Goal: Task Accomplishment & Management: Use online tool/utility

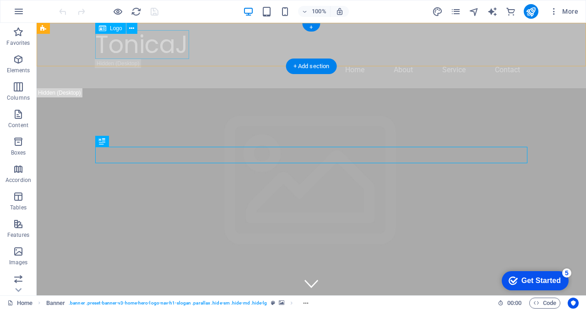
click at [161, 44] on div "TonicaJ" at bounding box center [311, 44] width 432 height 29
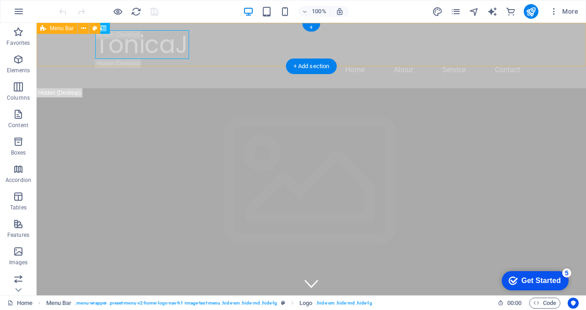
click at [250, 56] on div "TonicaJ Home About Service Contact" at bounding box center [311, 55] width 549 height 65
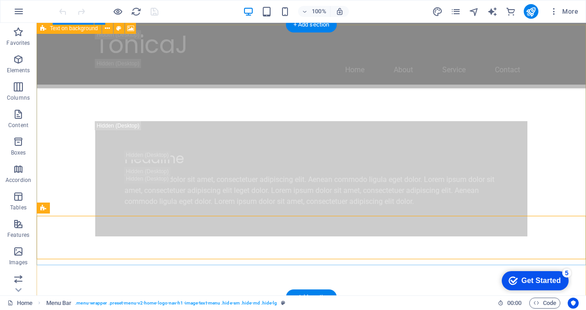
scroll to position [380, 0]
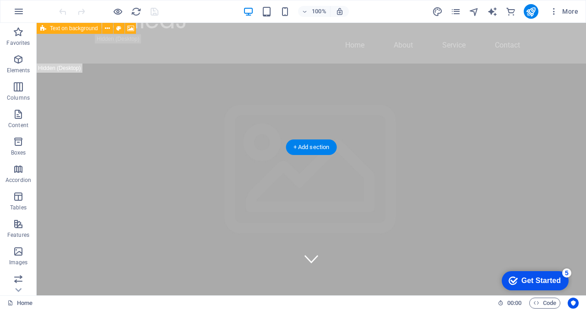
scroll to position [0, 0]
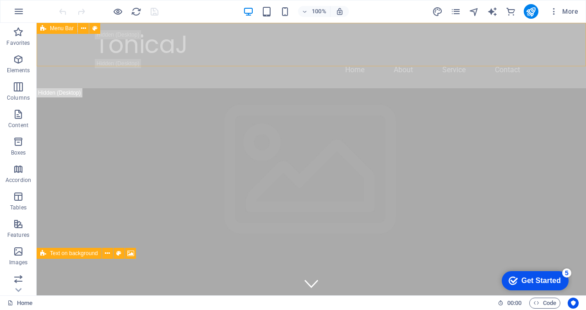
click at [0, 0] on span "Menu Bar" at bounding box center [0, 0] width 0 height 0
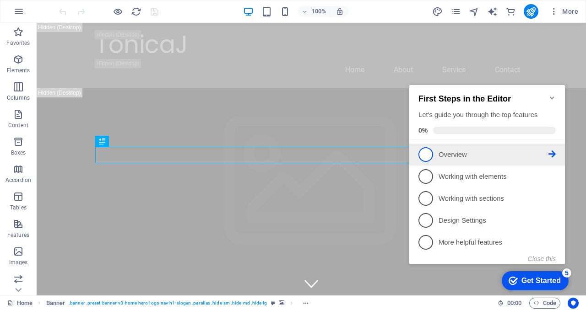
click at [487, 154] on p "Overview - incomplete" at bounding box center [493, 155] width 110 height 10
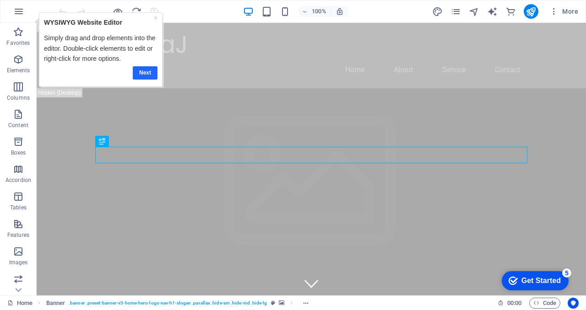
click at [139, 71] on link "Next" at bounding box center [144, 72] width 25 height 13
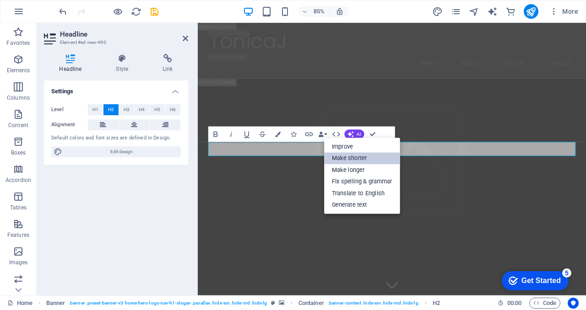
click at [349, 153] on link "Make shorter" at bounding box center [362, 159] width 76 height 12
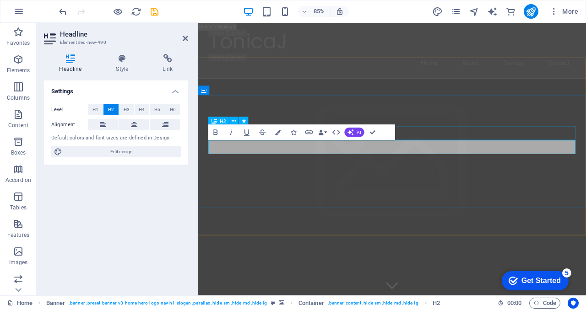
scroll to position [32, 0]
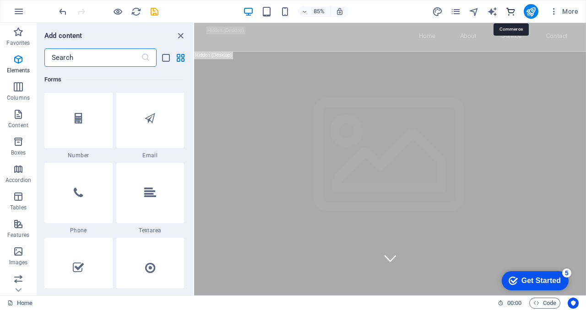
scroll to position [8815, 0]
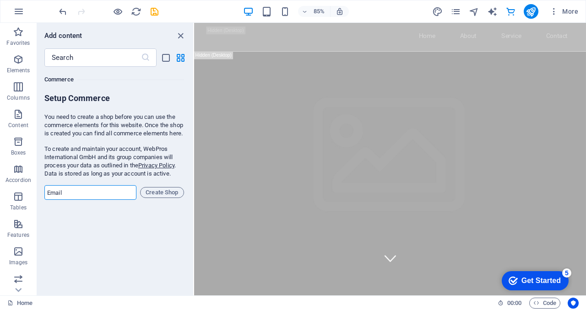
click at [57, 197] on input "email" at bounding box center [90, 192] width 92 height 15
type input "T"
type input "shop@tonicaj.com"
click at [173, 198] on span "Create Shop" at bounding box center [162, 192] width 36 height 11
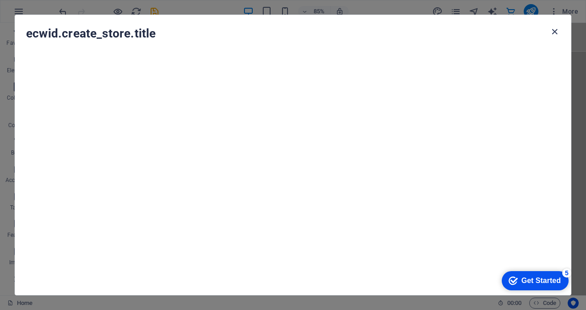
click at [555, 31] on icon "button" at bounding box center [554, 32] width 11 height 11
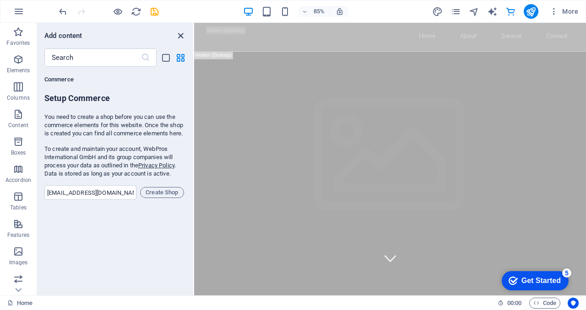
click at [177, 36] on icon "close panel" at bounding box center [180, 36] width 11 height 11
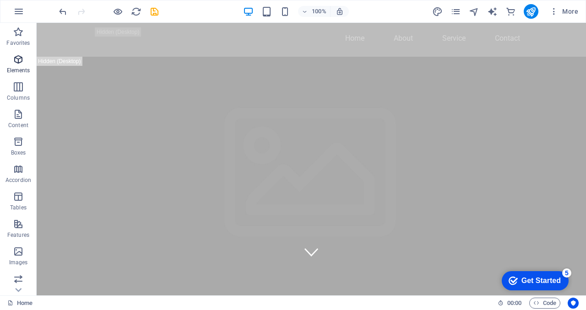
click at [18, 56] on icon "button" at bounding box center [18, 59] width 11 height 11
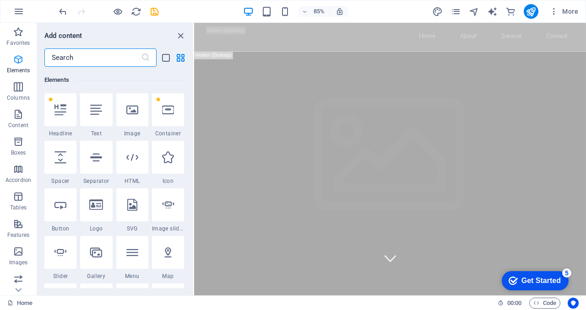
scroll to position [97, 0]
click at [137, 118] on div at bounding box center [132, 109] width 32 height 33
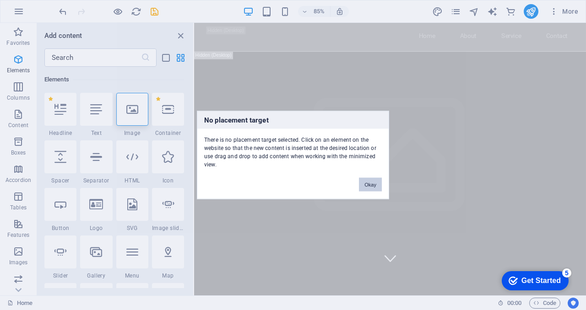
click at [372, 185] on button "Okay" at bounding box center [370, 185] width 23 height 14
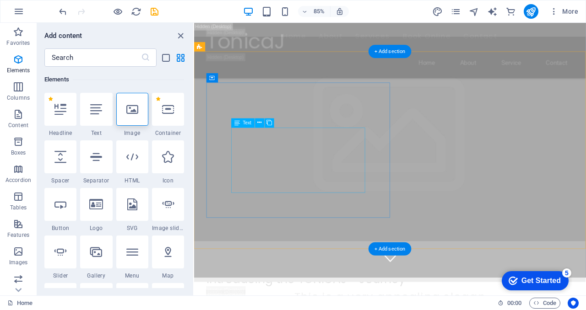
scroll to position [127, 0]
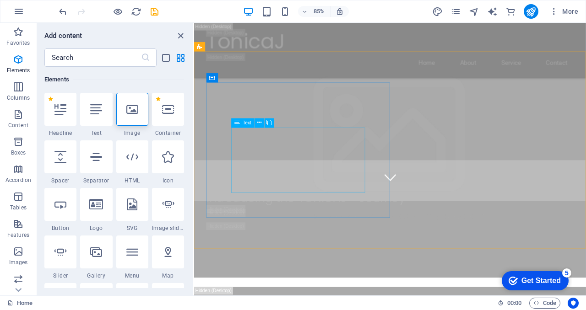
click at [246, 121] on span "Text" at bounding box center [247, 123] width 9 height 5
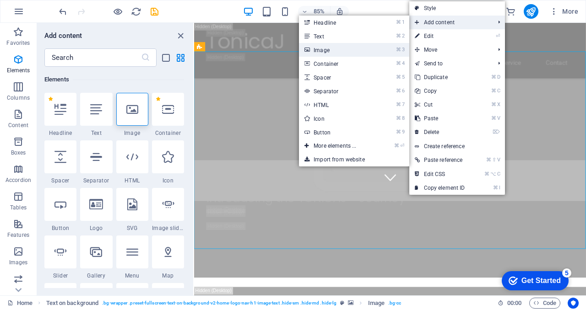
click at [383, 47] on li "⌘ 3 Image" at bounding box center [354, 50] width 110 height 14
click at [380, 46] on li "⌘ 3 Image" at bounding box center [354, 50] width 110 height 14
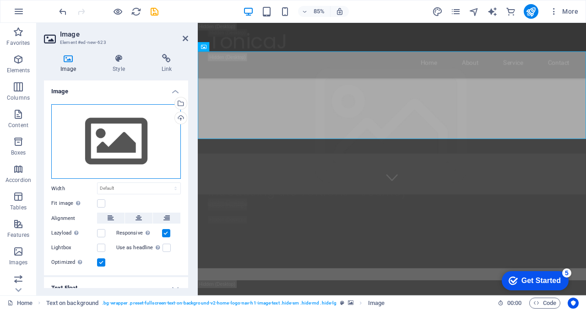
scroll to position [2, 0]
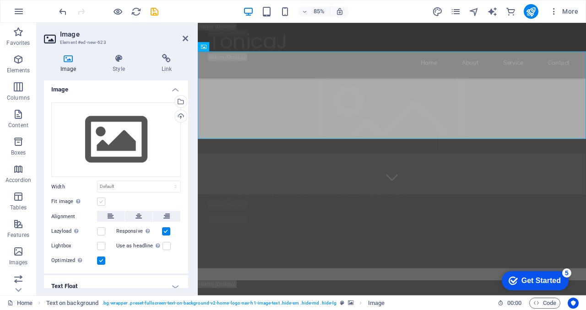
click at [103, 200] on label at bounding box center [101, 202] width 8 height 8
click at [0, 0] on input "Fit image Automatically fit image to a fixed width and height" at bounding box center [0, 0] width 0 height 0
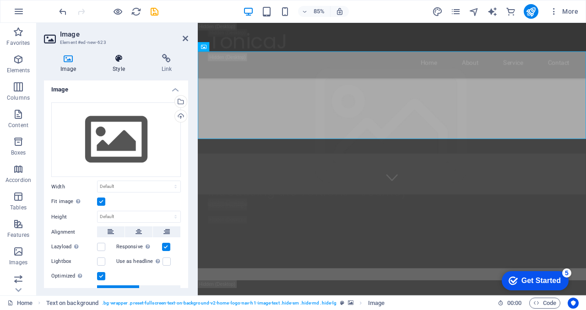
click at [113, 69] on h4 "Style" at bounding box center [120, 63] width 48 height 19
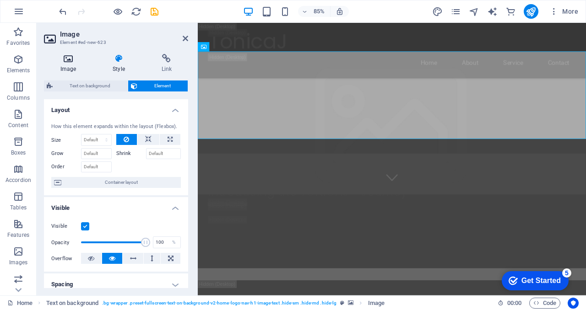
click at [69, 61] on icon at bounding box center [68, 58] width 48 height 9
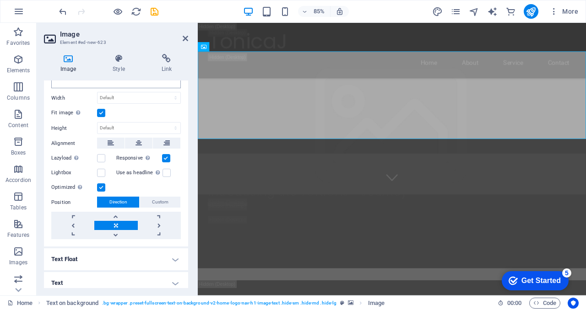
scroll to position [96, 0]
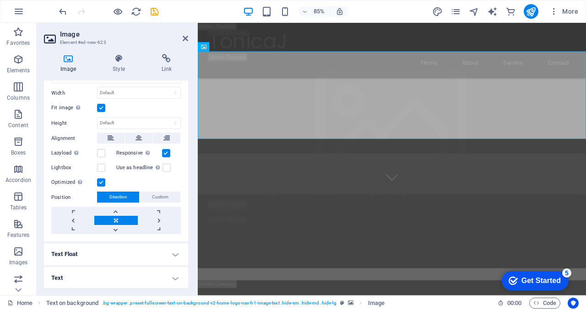
click at [172, 256] on h4 "Text Float" at bounding box center [116, 254] width 144 height 22
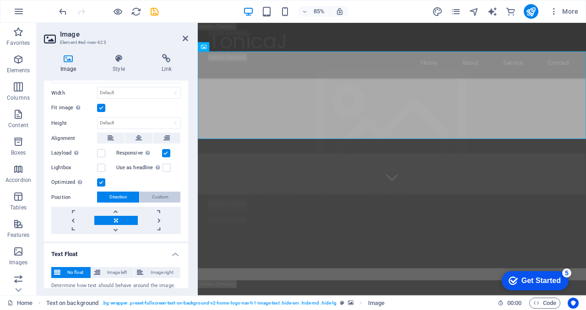
scroll to position [127, 0]
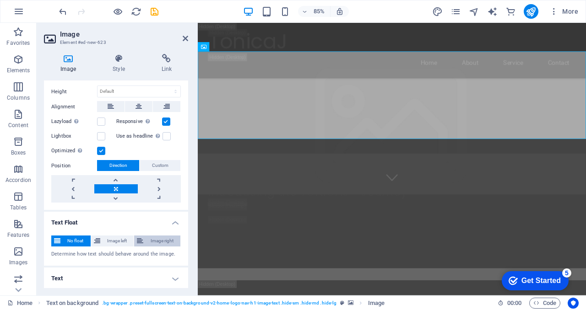
click at [150, 239] on span "Image right" at bounding box center [162, 241] width 32 height 11
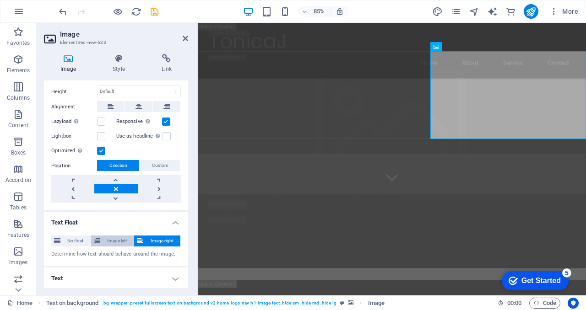
click at [116, 242] on span "Image left" at bounding box center [117, 241] width 28 height 11
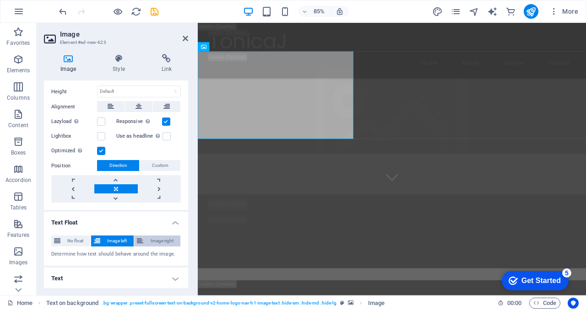
click at [146, 237] on span "Image right" at bounding box center [162, 241] width 32 height 11
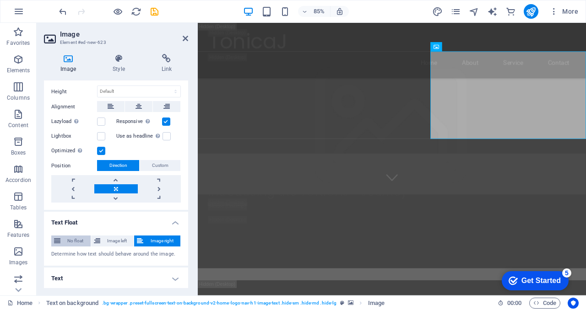
click at [74, 237] on span "No float" at bounding box center [75, 241] width 25 height 11
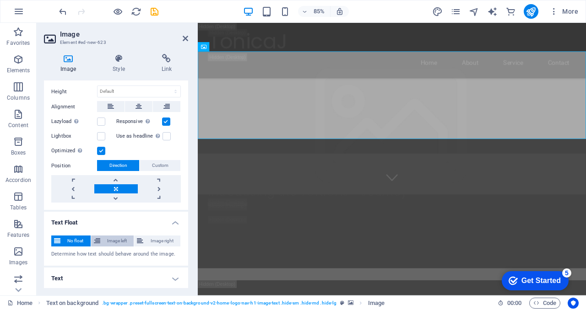
click at [110, 238] on span "Image left" at bounding box center [117, 241] width 28 height 11
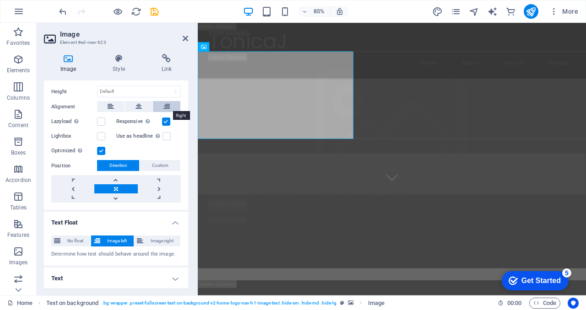
click at [166, 107] on icon at bounding box center [166, 106] width 6 height 11
click at [107, 103] on icon at bounding box center [110, 106] width 6 height 11
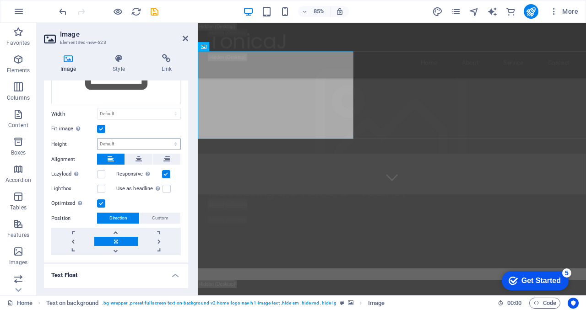
scroll to position [64, 0]
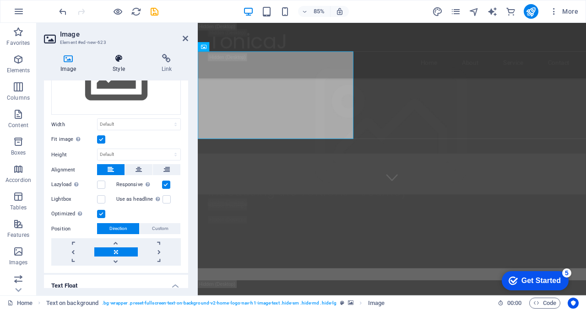
click at [118, 66] on h4 "Style" at bounding box center [120, 63] width 48 height 19
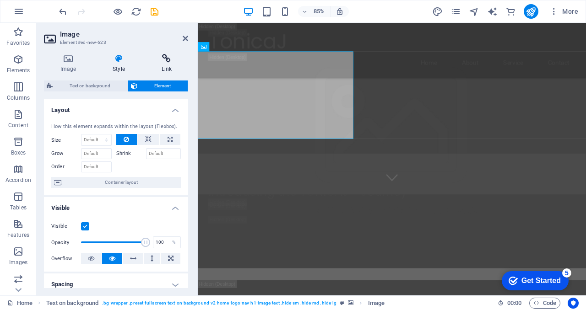
click at [168, 65] on h4 "Link" at bounding box center [166, 63] width 43 height 19
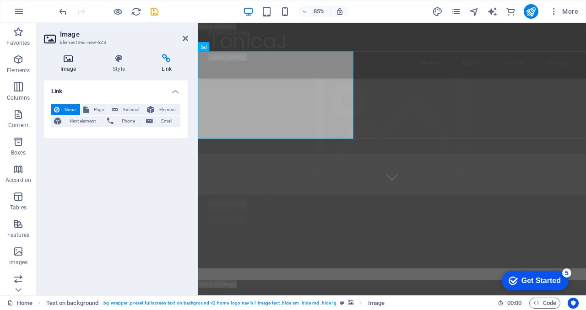
click at [72, 62] on icon at bounding box center [68, 58] width 48 height 9
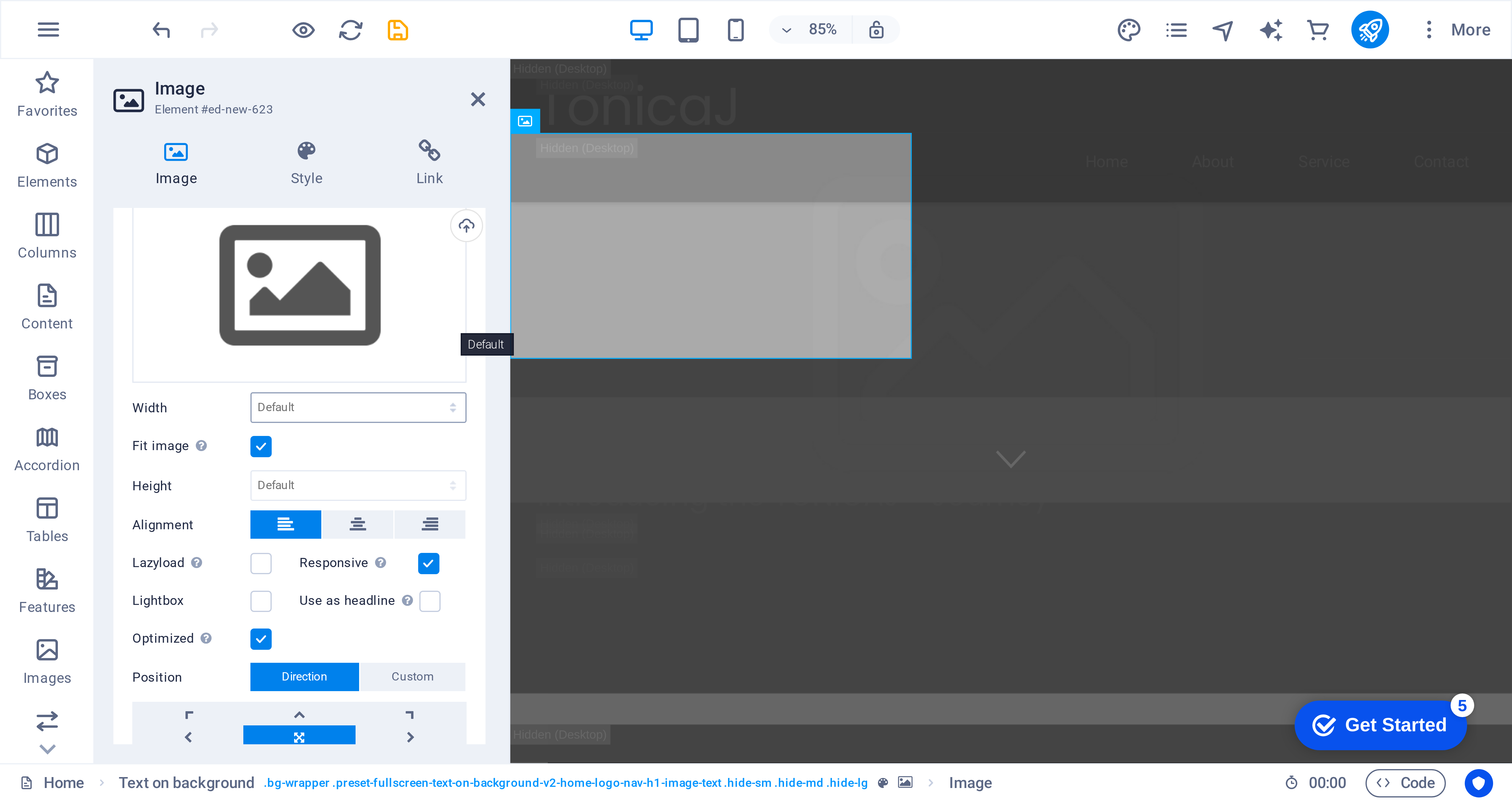
scroll to position [11, 0]
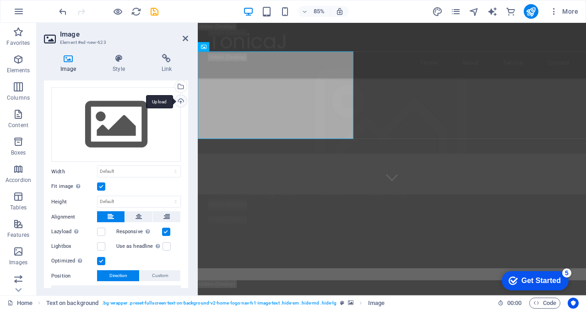
click at [178, 101] on div "Upload" at bounding box center [180, 102] width 14 height 14
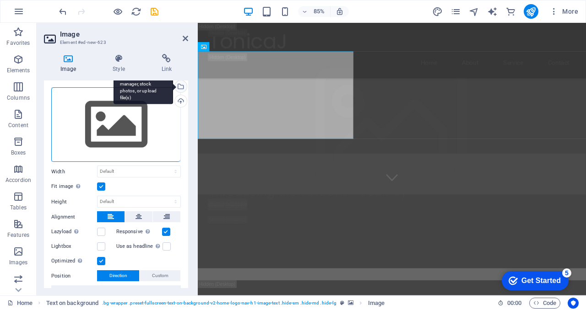
click at [178, 90] on div "Select files from the file manager, stock photos, or upload file(s)" at bounding box center [180, 88] width 14 height 14
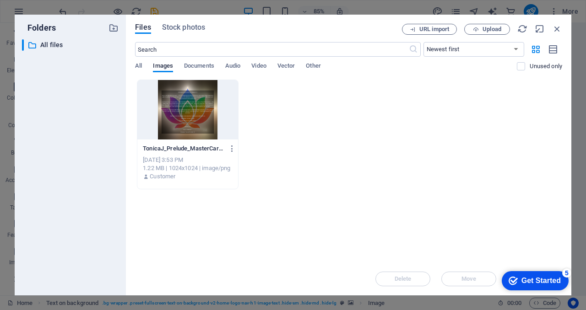
click at [179, 84] on div at bounding box center [187, 109] width 101 height 59
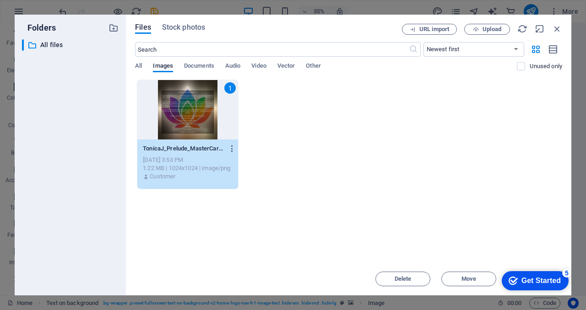
click at [231, 150] on icon "button" at bounding box center [232, 149] width 9 height 8
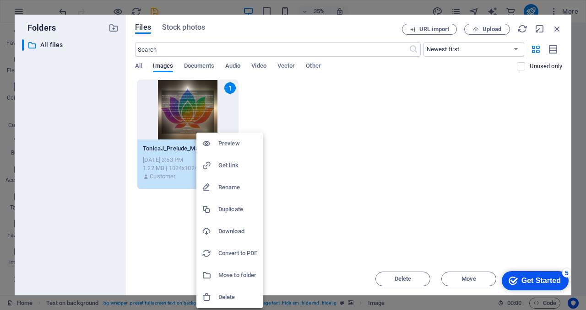
click at [231, 298] on h6 "Delete" at bounding box center [237, 297] width 39 height 11
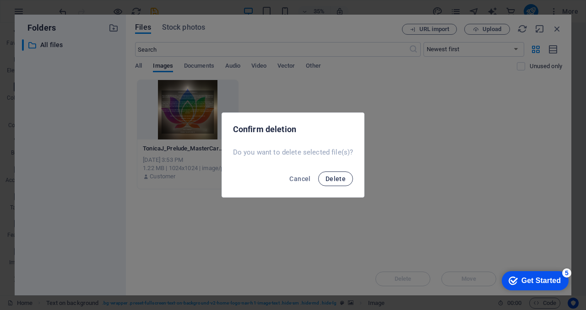
click at [331, 174] on button "Delete" at bounding box center [335, 179] width 35 height 15
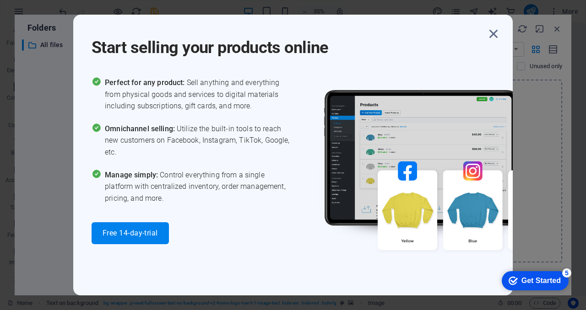
click at [39, 81] on div "Start selling your products online Perfect for any product: Sell anything and e…" at bounding box center [293, 155] width 586 height 310
click at [533, 112] on div "Start selling your products online Perfect for any product: Sell anything and e…" at bounding box center [293, 155] width 586 height 310
click at [367, 11] on div "Start selling your products online Perfect for any product: Sell anything and e…" at bounding box center [293, 155] width 586 height 310
click at [557, 29] on div "Start selling your products online Perfect for any product: Sell anything and e…" at bounding box center [293, 155] width 586 height 310
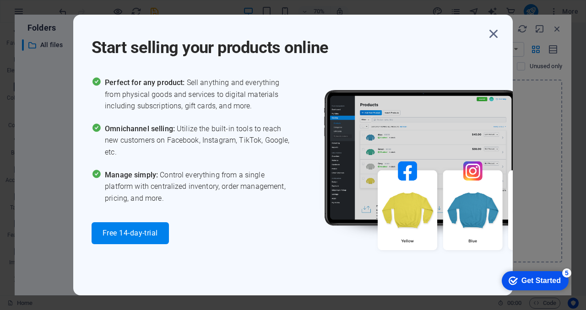
click at [48, 58] on div "Start selling your products online Perfect for any product: Sell anything and e…" at bounding box center [293, 155] width 586 height 310
click at [557, 27] on div "Start selling your products online Perfect for any product: Sell anything and e…" at bounding box center [293, 155] width 586 height 310
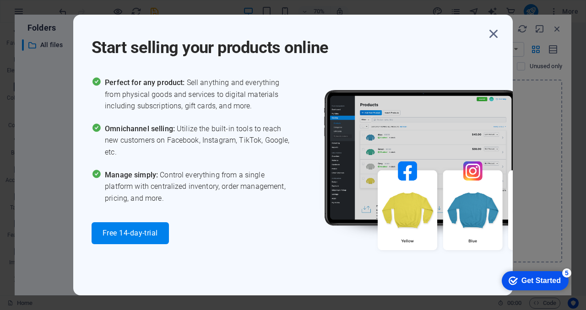
click at [557, 28] on div "Start selling your products online Perfect for any product: Sell anything and e…" at bounding box center [293, 155] width 586 height 310
click at [557, 29] on div "Start selling your products online Perfect for any product: Sell anything and e…" at bounding box center [293, 155] width 586 height 310
click at [546, 135] on div "Start selling your products online Perfect for any product: Sell anything and e…" at bounding box center [293, 155] width 586 height 310
click at [381, 80] on img at bounding box center [446, 177] width 274 height 200
drag, startPoint x: 364, startPoint y: 23, endPoint x: 364, endPoint y: 67, distance: 43.9
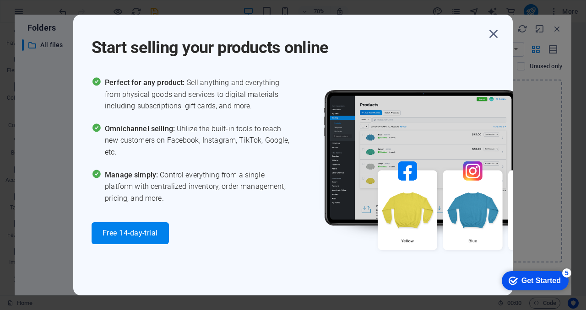
click at [364, 66] on div "Start selling your products online Perfect for any product: Sell anything and e…" at bounding box center [292, 155] width 439 height 281
click at [364, 67] on div "Start selling your products online Perfect for any product: Sell anything and e…" at bounding box center [292, 155] width 439 height 281
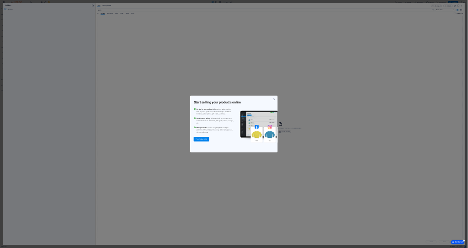
scroll to position [126, 0]
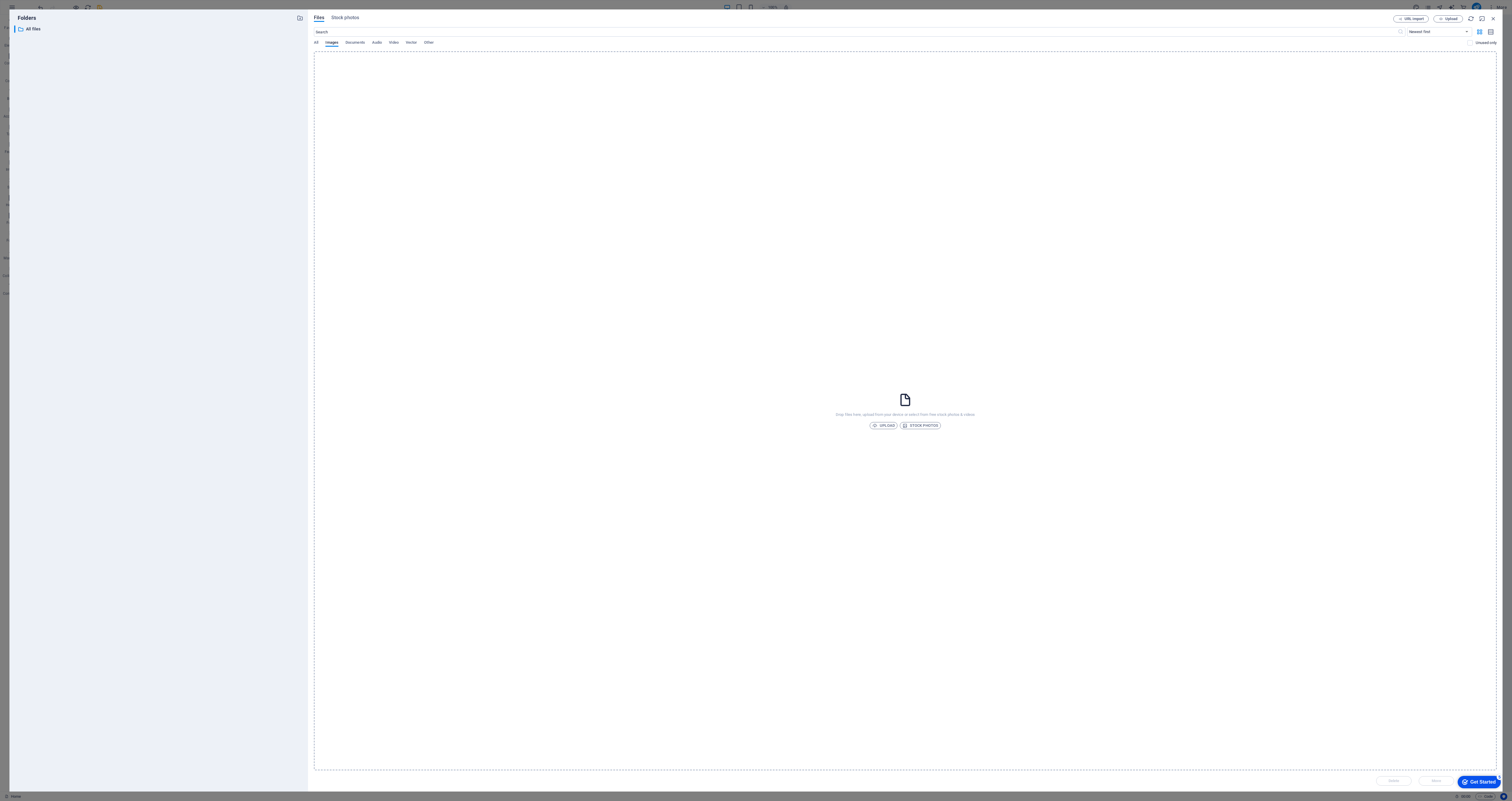
click at [314, 99] on div "Drop files here, upload from your device or select from free stock photos & vid…" at bounding box center [905, 411] width 1183 height 718
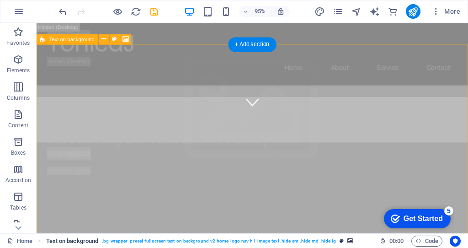
click at [138, 239] on span ". bg-wrapper .preset-fullscreen-text-on-background-v2-home-logo-nav-h1-image-te…" at bounding box center [219, 241] width 234 height 11
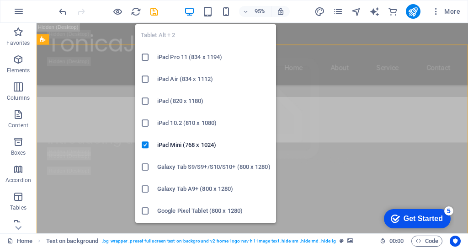
scroll to position [1, 0]
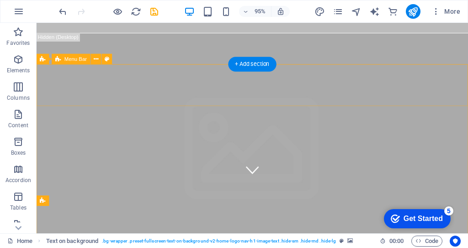
scroll to position [0, 0]
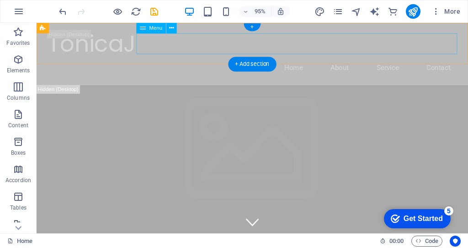
click at [353, 59] on nav "Home About Service Contact" at bounding box center [264, 70] width 432 height 22
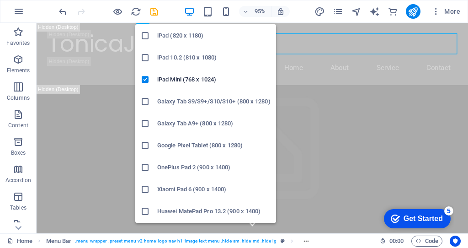
scroll to position [92, 0]
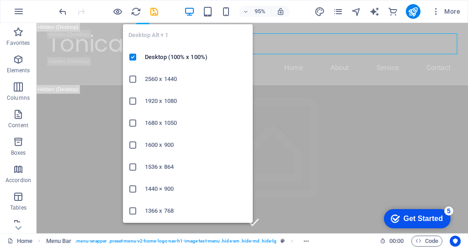
click at [189, 10] on icon "button" at bounding box center [189, 11] width 11 height 11
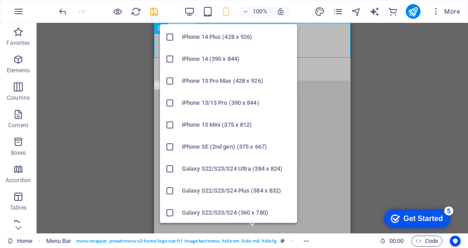
scroll to position [199, 0]
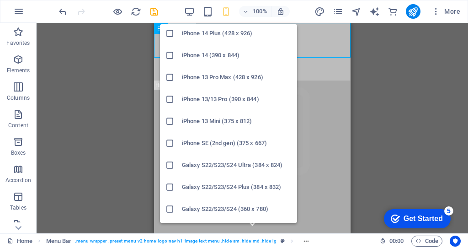
click at [172, 78] on icon at bounding box center [170, 77] width 9 height 9
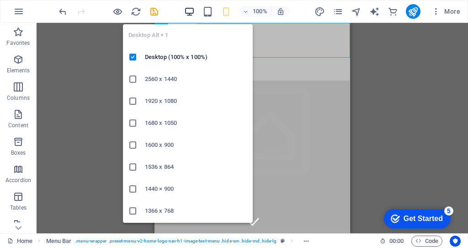
click at [192, 11] on icon "button" at bounding box center [189, 11] width 11 height 11
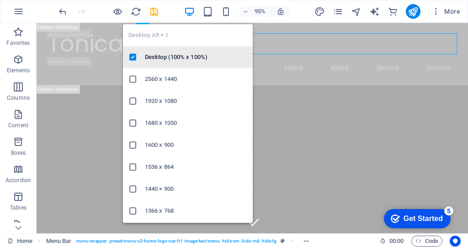
click at [183, 54] on h6 "Desktop (100% x 100%)" at bounding box center [196, 57] width 102 height 11
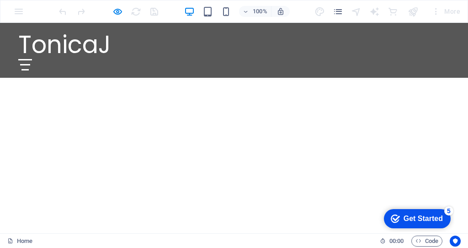
scroll to position [0, 0]
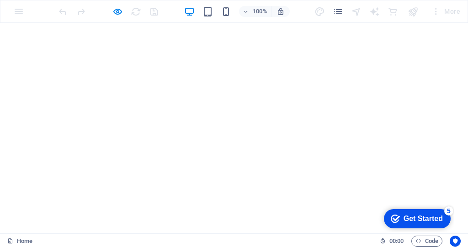
click at [134, 11] on div at bounding box center [108, 11] width 102 height 15
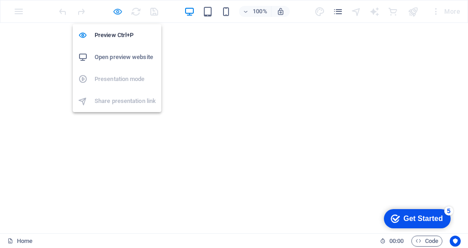
click at [0, 0] on icon "button" at bounding box center [0, 0] width 0 height 0
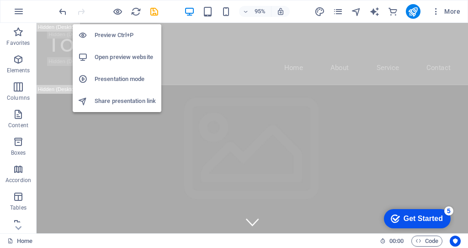
click at [116, 59] on h6 "Open preview website" at bounding box center [125, 57] width 61 height 11
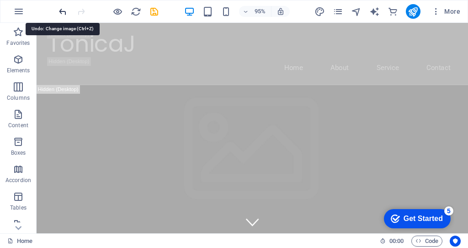
click at [61, 11] on icon "undo" at bounding box center [63, 11] width 11 height 11
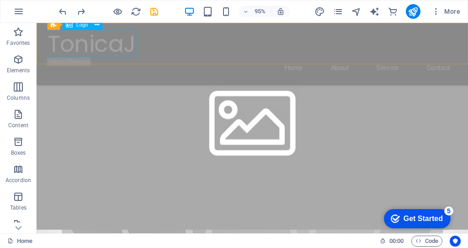
scroll to position [331, 0]
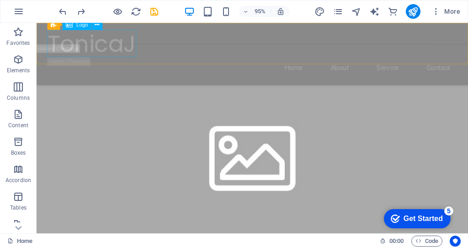
click at [115, 44] on div "TonicaJ" at bounding box center [264, 44] width 432 height 29
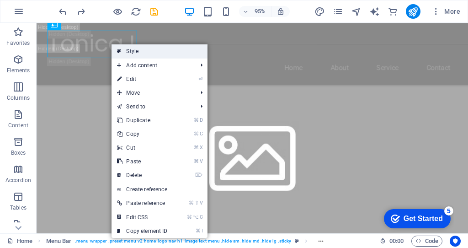
click at [122, 51] on link "Style" at bounding box center [160, 51] width 96 height 14
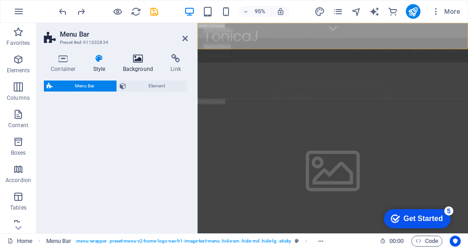
select select "rem"
select select "preset-menu-v2-home-logo-nav-h1-image-text-menu"
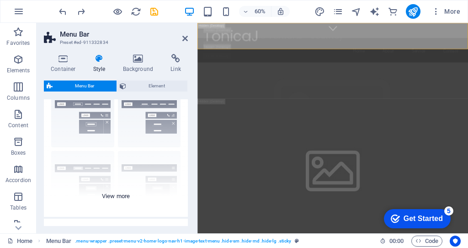
scroll to position [34, 0]
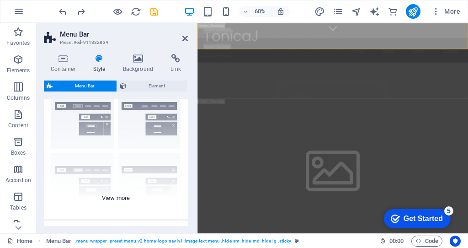
click at [115, 196] on div "Border Centered Default Fixed Loki Trigger Wide XXL" at bounding box center [116, 149] width 144 height 137
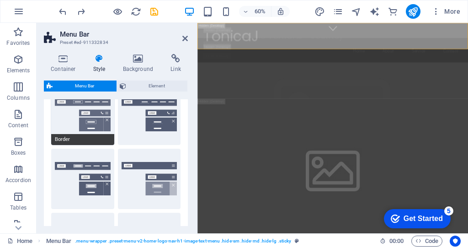
scroll to position [0, 0]
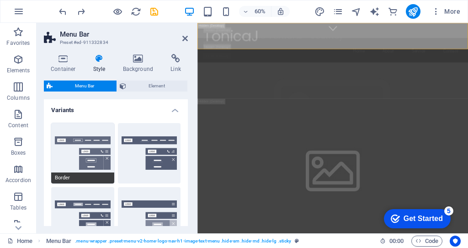
click at [89, 145] on button "Border" at bounding box center [82, 153] width 63 height 60
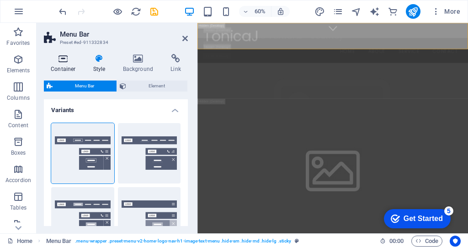
click at [64, 62] on icon at bounding box center [63, 58] width 39 height 9
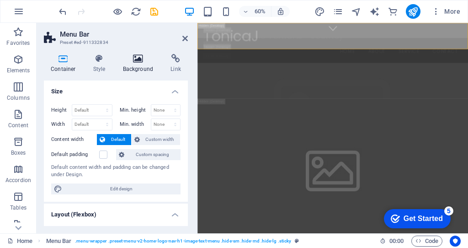
click at [140, 59] on icon at bounding box center [138, 58] width 44 height 9
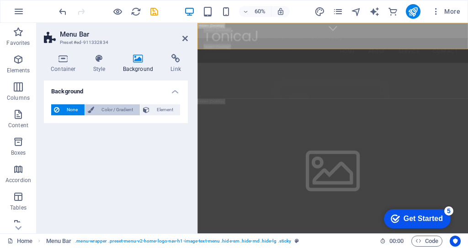
click at [119, 107] on span "Color / Gradient" at bounding box center [117, 109] width 40 height 11
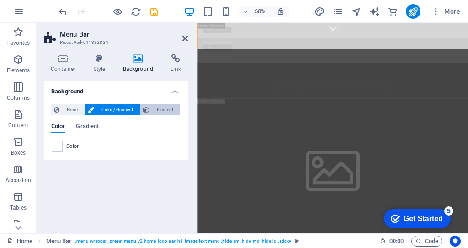
click at [159, 110] on span "Element" at bounding box center [164, 109] width 25 height 11
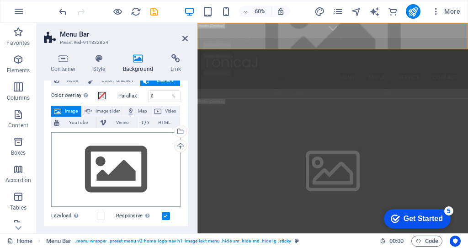
scroll to position [27, 0]
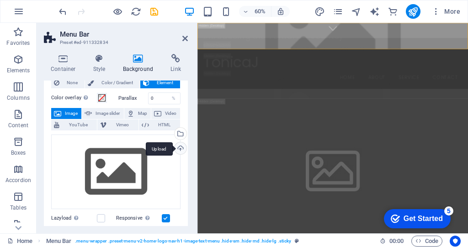
click at [180, 150] on div "Upload" at bounding box center [180, 149] width 14 height 14
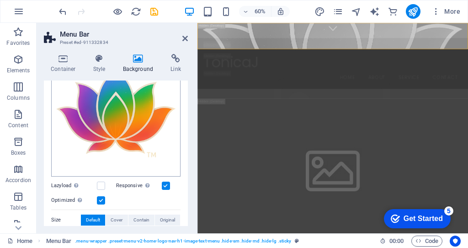
scroll to position [115, 0]
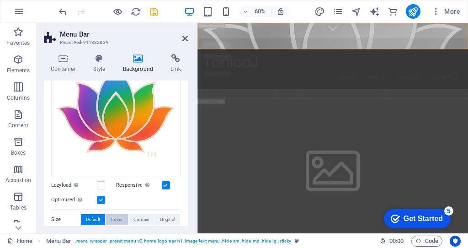
click at [120, 164] on div "Drag files here, click to choose files or select files from Files or our free s…" at bounding box center [115, 165] width 129 height 244
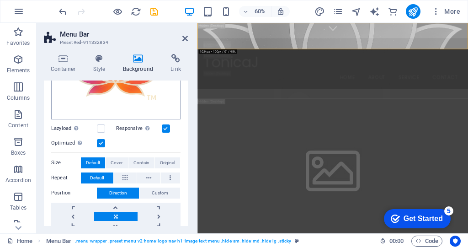
scroll to position [169, 0]
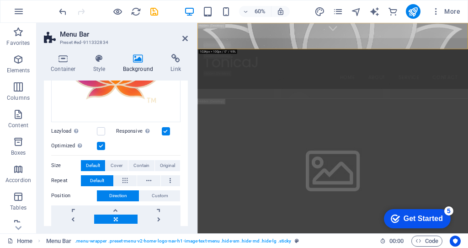
click at [165, 130] on label at bounding box center [166, 131] width 8 height 8
click at [0, 0] on input "Responsive Automatically load retina image and smartphone optimized sizes." at bounding box center [0, 0] width 0 height 0
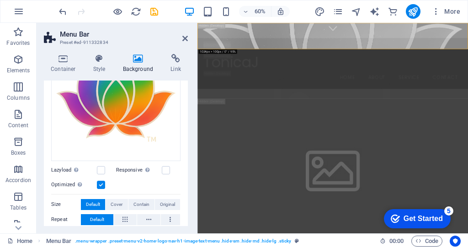
click at [102, 182] on label at bounding box center [101, 185] width 8 height 8
click at [0, 0] on input "Optimized Images are compressed to improve page speed." at bounding box center [0, 0] width 0 height 0
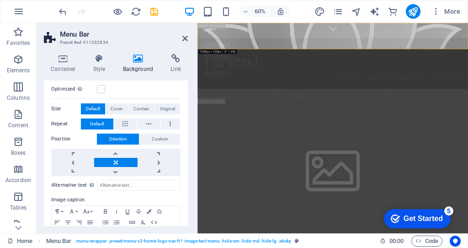
scroll to position [261, 0]
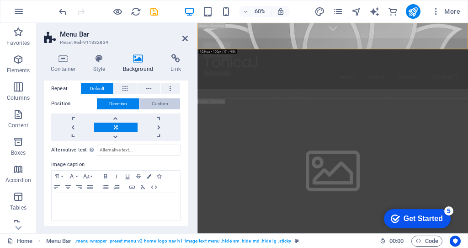
click at [156, 102] on span "Custom" at bounding box center [160, 103] width 16 height 11
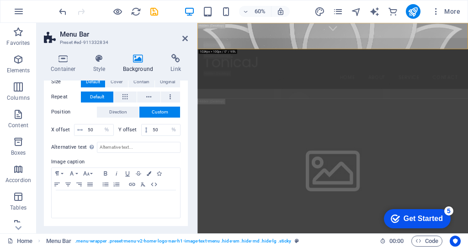
scroll to position [249, 0]
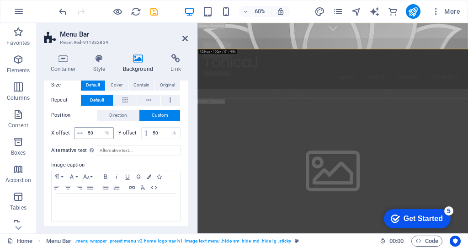
click at [81, 132] on icon at bounding box center [79, 132] width 5 height 5
click at [81, 131] on icon at bounding box center [79, 132] width 5 height 5
click at [87, 130] on input "50" at bounding box center [100, 133] width 28 height 11
drag, startPoint x: 92, startPoint y: 129, endPoint x: 86, endPoint y: 127, distance: 6.8
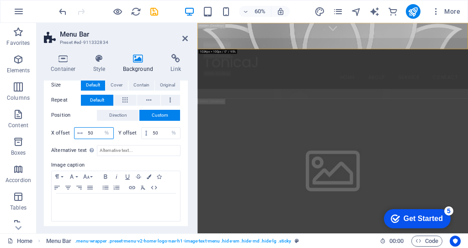
click at [86, 128] on input "50" at bounding box center [100, 133] width 28 height 11
type input "5"
drag, startPoint x: 159, startPoint y: 132, endPoint x: 135, endPoint y: 132, distance: 23.3
click at [136, 132] on div "Y offset 50 px rem % vh vw" at bounding box center [149, 133] width 63 height 12
type input "5"
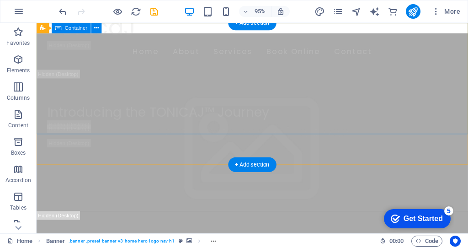
scroll to position [0, 0]
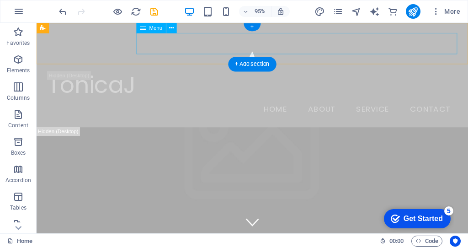
click at [200, 102] on nav "Home About Service Contact" at bounding box center [264, 113] width 432 height 23
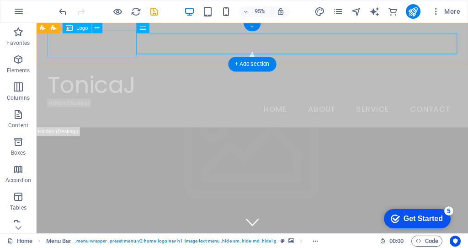
click at [110, 74] on div "TonicaJ" at bounding box center [264, 88] width 432 height 29
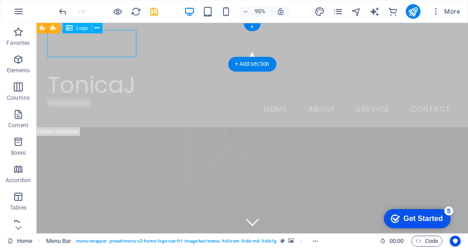
click at [110, 74] on div "TonicaJ" at bounding box center [264, 88] width 432 height 29
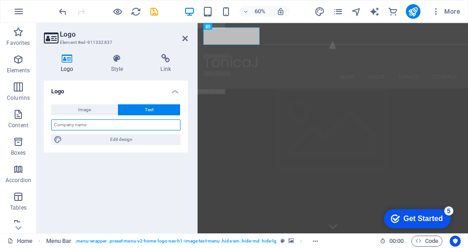
click at [89, 126] on input "text" at bounding box center [115, 124] width 129 height 11
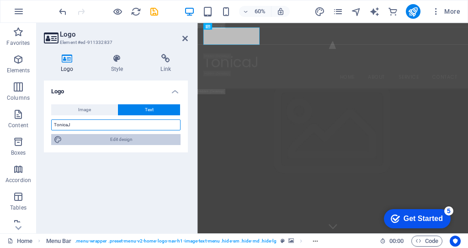
type input "TonicaJ"
click at [121, 139] on span "Edit design" at bounding box center [121, 139] width 113 height 11
select select "rem"
select select "200"
select select "px"
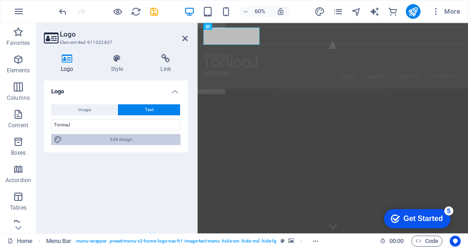
select select "rem"
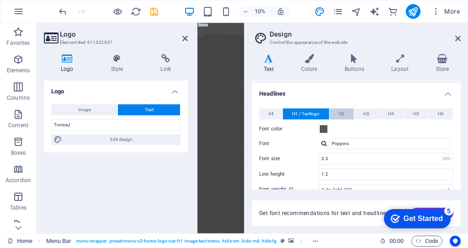
scroll to position [22, 0]
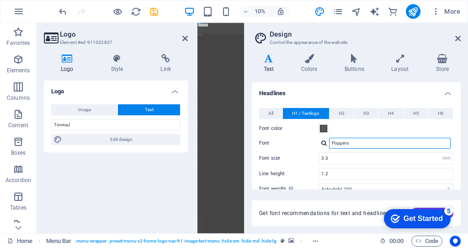
click at [338, 142] on input "Poppins" at bounding box center [390, 143] width 122 height 11
drag, startPoint x: 352, startPoint y: 142, endPoint x: 320, endPoint y: 140, distance: 32.1
click at [320, 141] on div "Poppins" at bounding box center [386, 143] width 135 height 11
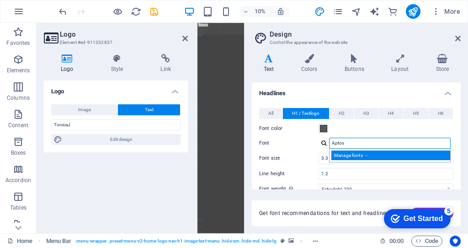
type input "Aptos"
click at [369, 154] on div "Manage fonts →" at bounding box center [392, 155] width 121 height 10
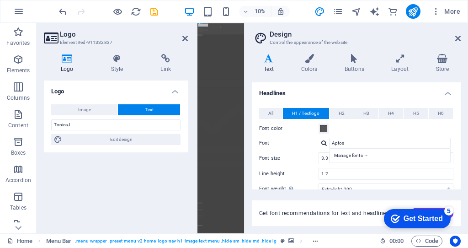
select select "popularity"
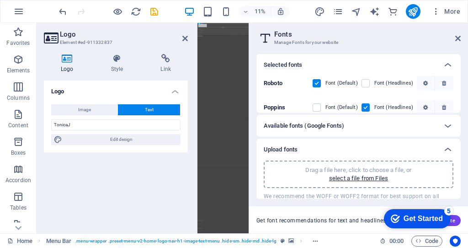
scroll to position [9, 0]
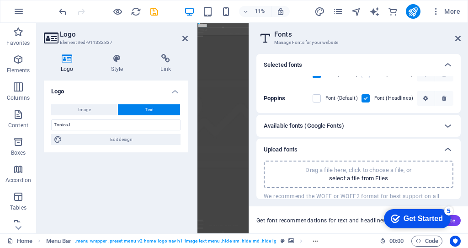
click at [341, 132] on div "Available fonts (Google Fonts)" at bounding box center [359, 126] width 204 height 22
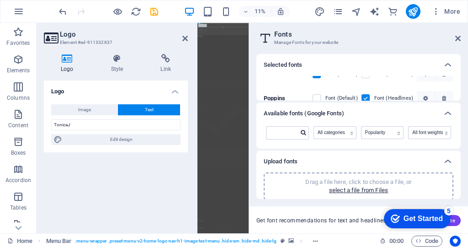
scroll to position [0, 0]
click at [442, 110] on div at bounding box center [448, 113] width 22 height 22
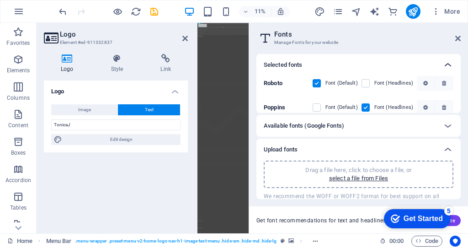
click at [451, 64] on icon at bounding box center [448, 64] width 11 height 11
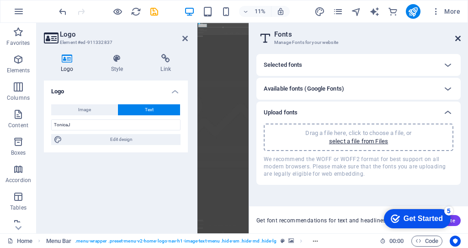
click at [460, 39] on icon at bounding box center [458, 38] width 5 height 7
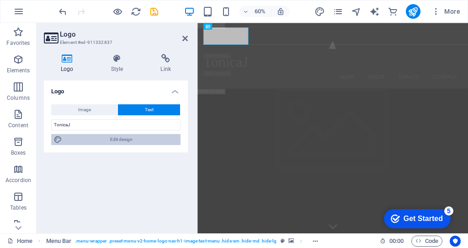
click at [131, 142] on span "Edit design" at bounding box center [121, 139] width 113 height 11
select select "rem"
select select "200"
select select "px"
select select "rem"
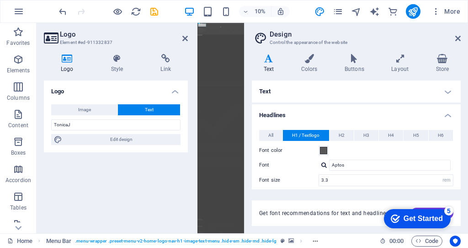
scroll to position [20, 0]
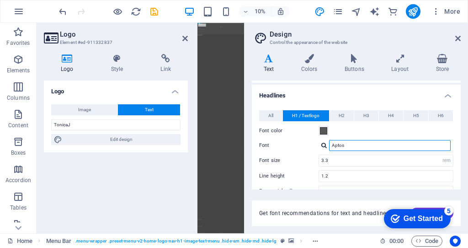
drag, startPoint x: 348, startPoint y: 145, endPoint x: 320, endPoint y: 144, distance: 27.9
click at [321, 144] on div "Aptos Manage fonts →" at bounding box center [386, 145] width 135 height 11
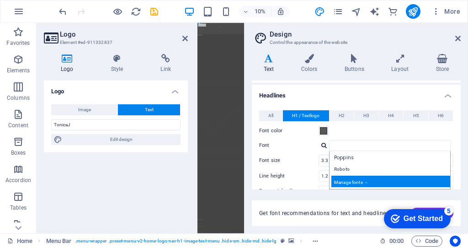
click at [348, 181] on div "Manage fonts →" at bounding box center [392, 181] width 121 height 11
select select "popularity"
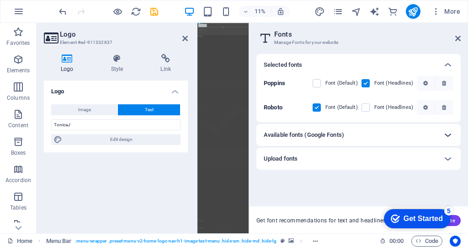
click at [440, 134] on div at bounding box center [448, 135] width 22 height 22
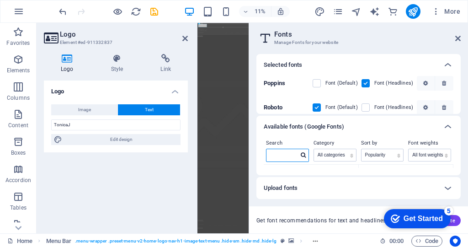
click at [296, 156] on input "text" at bounding box center [283, 155] width 32 height 12
type input "Aptos"
click at [302, 155] on icon at bounding box center [303, 154] width 5 height 5
drag, startPoint x: 422, startPoint y: 222, endPoint x: 424, endPoint y: 133, distance: 88.8
click at [424, 204] on html "checkmark Get Started 5 First Steps in the Editor Let's guide you through the t…" at bounding box center [416, 217] width 78 height 27
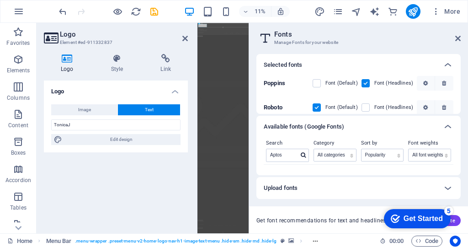
click at [452, 220] on div "checkmark Get Started 5 First Steps in the Editor Let's guide you through the t…" at bounding box center [416, 217] width 78 height 27
click at [457, 222] on button "Generate" at bounding box center [440, 220] width 43 height 11
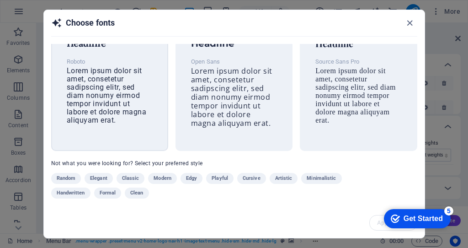
scroll to position [0, 0]
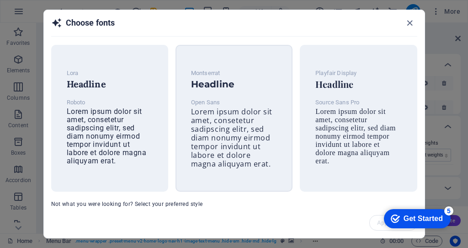
click at [216, 102] on p "Open Sans" at bounding box center [234, 102] width 86 height 11
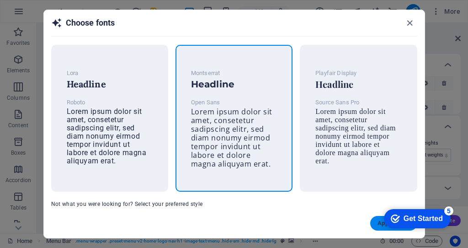
click at [376, 216] on button "Apply fonts" at bounding box center [394, 223] width 47 height 15
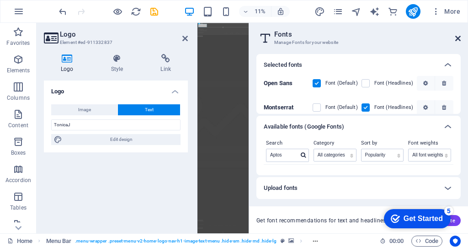
click at [456, 41] on icon at bounding box center [458, 38] width 5 height 7
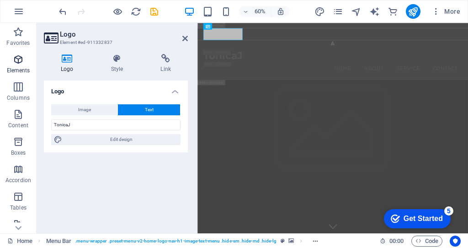
click at [16, 65] on span "Elements" at bounding box center [18, 65] width 37 height 22
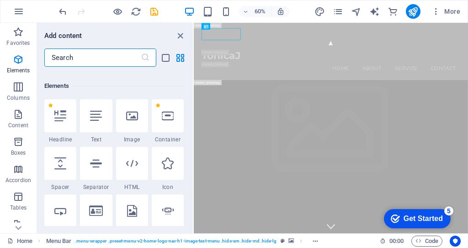
scroll to position [97, 0]
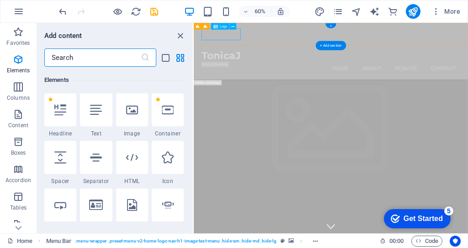
click at [251, 68] on div "TonicaJ" at bounding box center [423, 78] width 432 height 20
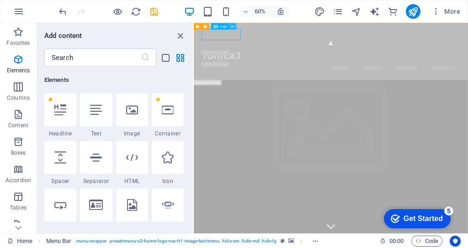
click at [233, 27] on icon at bounding box center [232, 26] width 3 height 6
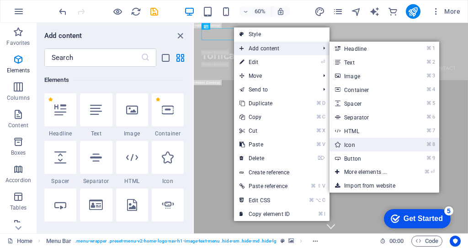
click at [355, 144] on link "⌘ 8 Icon" at bounding box center [367, 145] width 75 height 14
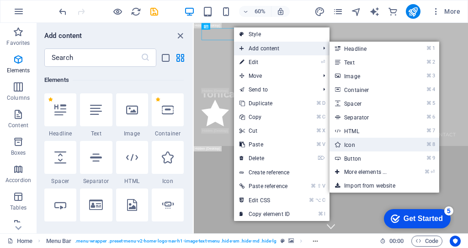
select select "xMidYMid"
select select "px"
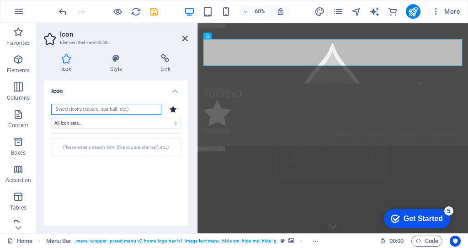
scroll to position [1, 0]
click at [184, 39] on icon at bounding box center [185, 38] width 5 height 7
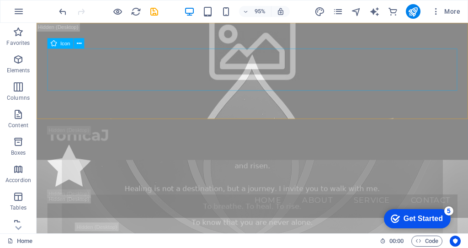
scroll to position [0, 0]
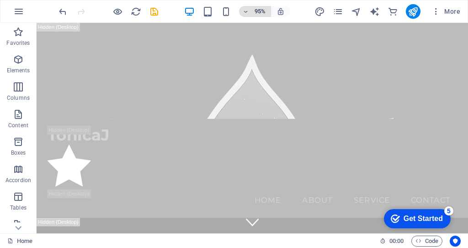
click at [0, 0] on h6 "95%" at bounding box center [0, 0] width 0 height 0
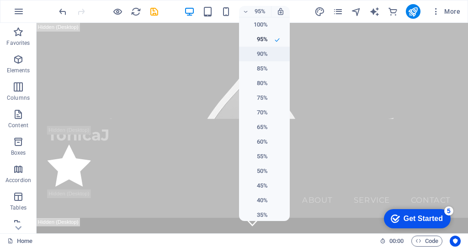
click at [262, 54] on h6 "90%" at bounding box center [256, 53] width 23 height 11
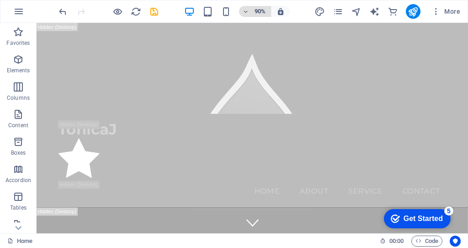
click at [0, 0] on h6 "90%" at bounding box center [0, 0] width 0 height 0
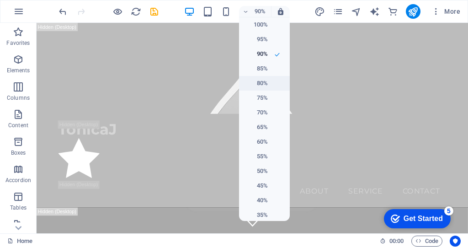
click at [253, 84] on h6 "80%" at bounding box center [256, 83] width 23 height 11
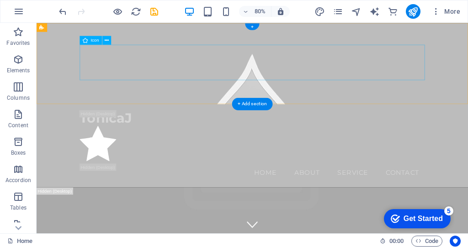
click at [122, 151] on figure at bounding box center [307, 174] width 432 height 47
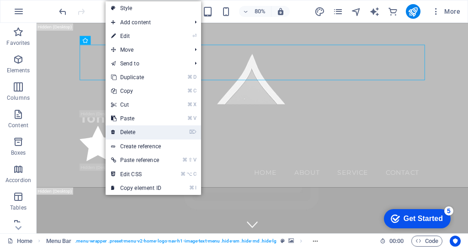
click at [129, 129] on link "⌦ Delete" at bounding box center [136, 132] width 61 height 14
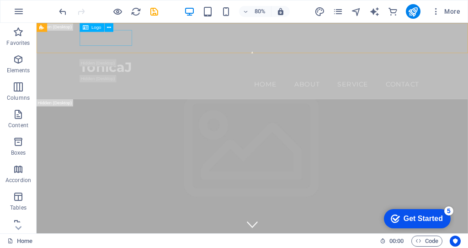
click at [94, 28] on span "Logo" at bounding box center [96, 27] width 10 height 5
click at [108, 27] on icon at bounding box center [109, 27] width 4 height 8
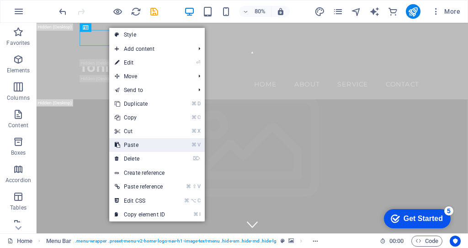
click at [139, 144] on link "⌘ V Paste" at bounding box center [139, 145] width 61 height 14
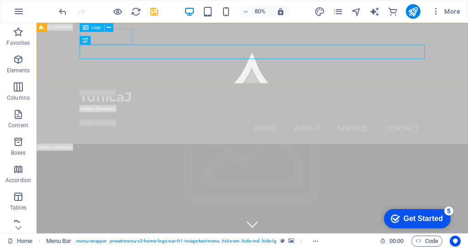
click at [97, 27] on span "Logo" at bounding box center [96, 27] width 10 height 5
click at [96, 27] on span "Logo" at bounding box center [96, 27] width 10 height 5
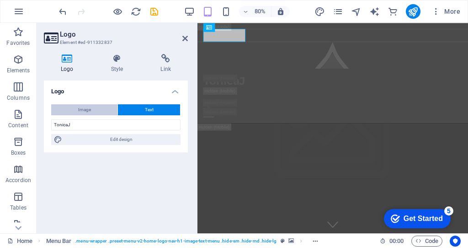
click at [74, 109] on button "Image" at bounding box center [84, 109] width 66 height 11
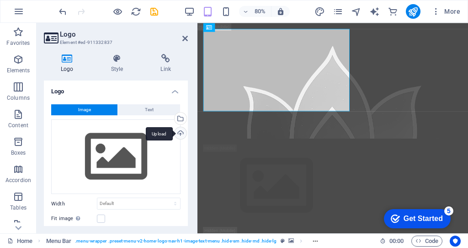
click at [180, 133] on div "Upload" at bounding box center [180, 134] width 14 height 14
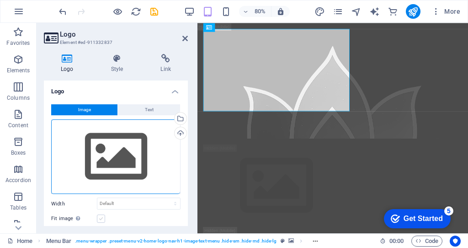
click at [98, 215] on label at bounding box center [101, 219] width 8 height 8
click at [0, 0] on input "Fit image Automatically fit image to a fixed width and height" at bounding box center [0, 0] width 0 height 0
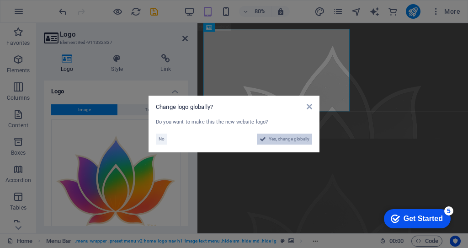
click at [290, 138] on span "Yes, change globally" at bounding box center [289, 139] width 41 height 11
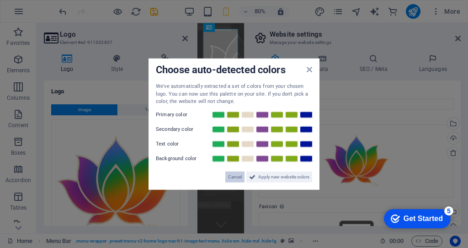
click at [236, 179] on span "Cancel" at bounding box center [235, 176] width 14 height 11
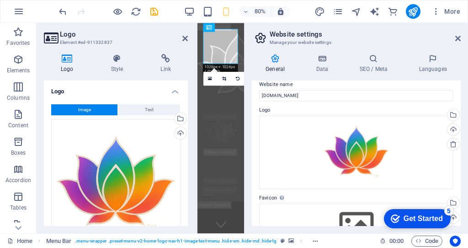
scroll to position [8, 0]
click at [365, 61] on icon at bounding box center [374, 58] width 56 height 9
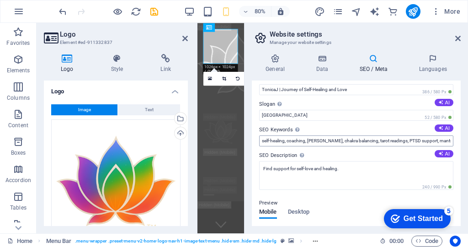
scroll to position [16, 0]
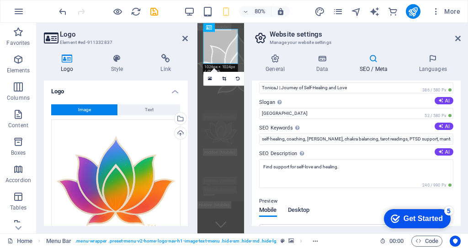
click at [299, 211] on span "Desktop" at bounding box center [299, 210] width 22 height 13
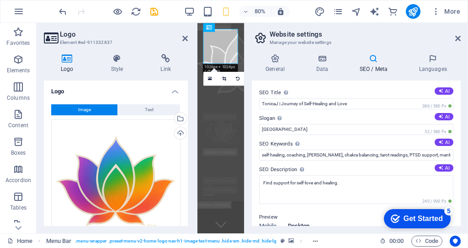
scroll to position [0, 0]
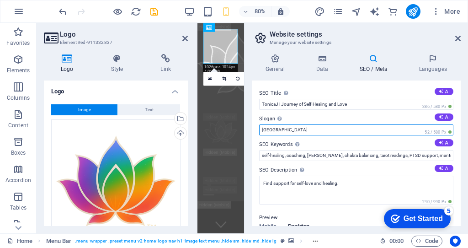
drag, startPoint x: 289, startPoint y: 128, endPoint x: 253, endPoint y: 124, distance: 35.9
click at [253, 124] on div "SEO Title The title of your website - make it something that stands out in sear…" at bounding box center [356, 153] width 209 height 145
type input "i"
type input "O"
type input "I"
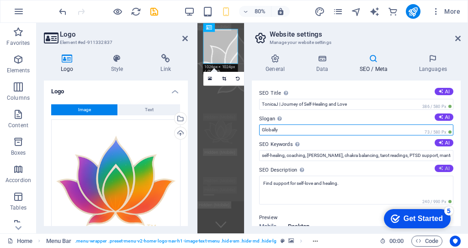
type input "Globally"
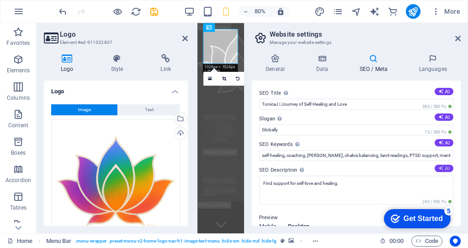
click at [440, 169] on icon at bounding box center [441, 168] width 5 height 5
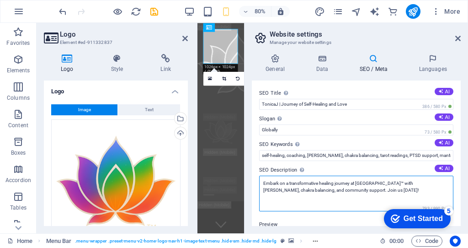
click at [350, 191] on textarea "Embark on a transformative healing journey at TonicaJ™ with Reiki, chakra balan…" at bounding box center [356, 194] width 194 height 36
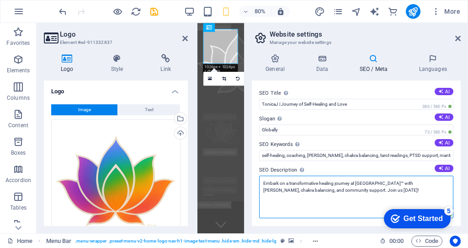
paste textarea "#TONICAJ #HealingJourney #SelfLove #SpiritualAwakening #DailyMantra #Devotion #…"
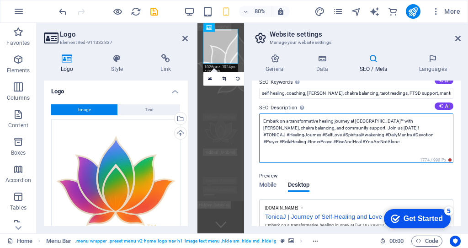
scroll to position [62, 0]
type textarea "Embark on a transformative healing journey at TonicaJ™ with Reiki, chakra balan…"
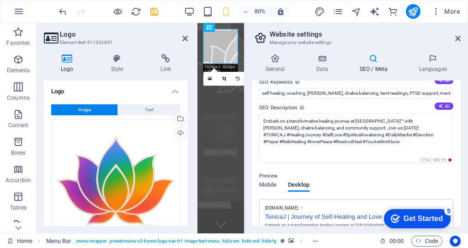
click at [372, 163] on div "Preview Mobile Desktop www.example.com TonicaJ | Journey of Self-Healing and Lo…" at bounding box center [356, 202] width 194 height 78
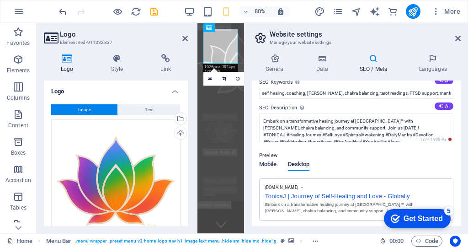
click at [271, 162] on span "Mobile" at bounding box center [268, 165] width 18 height 13
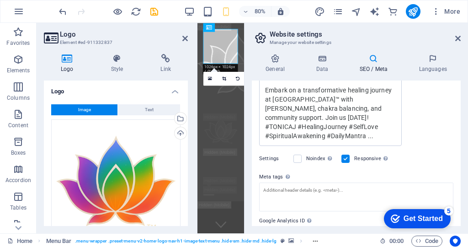
scroll to position [205, 0]
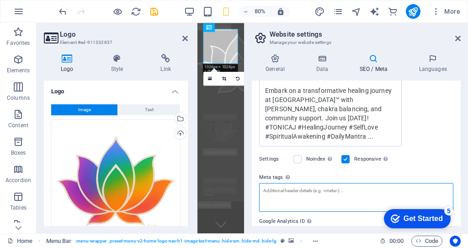
click at [283, 184] on textarea "Meta tags Enter HTML code here that will be placed inside the tags of your webs…" at bounding box center [356, 197] width 194 height 29
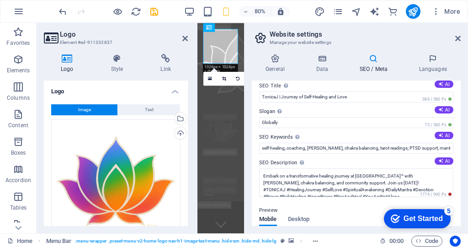
scroll to position [0, 0]
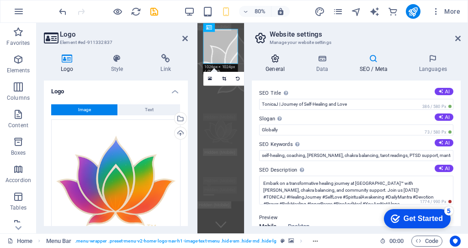
click at [274, 63] on h4 "General" at bounding box center [277, 63] width 50 height 19
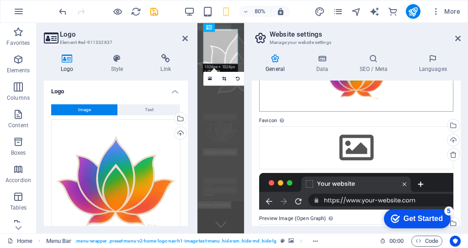
scroll to position [85, 0]
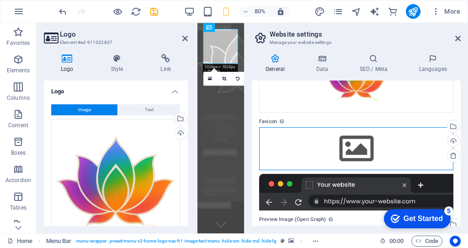
click at [355, 150] on div "Drag files here, click to choose files or select files from Files or our free s…" at bounding box center [356, 148] width 194 height 43
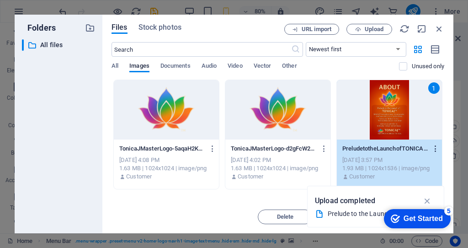
click at [436, 148] on icon "button" at bounding box center [436, 149] width 9 height 8
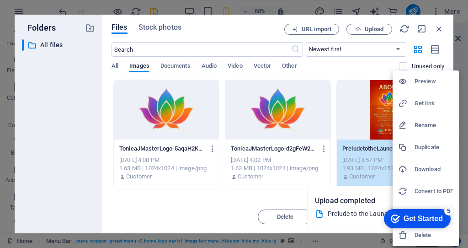
click at [421, 239] on h6 "Delete" at bounding box center [434, 235] width 39 height 11
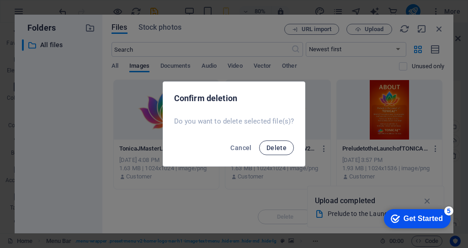
click at [273, 144] on span "Delete" at bounding box center [277, 147] width 20 height 7
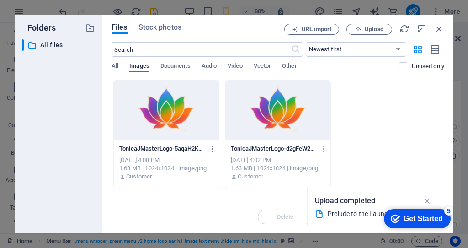
click at [325, 145] on icon "button" at bounding box center [324, 149] width 9 height 8
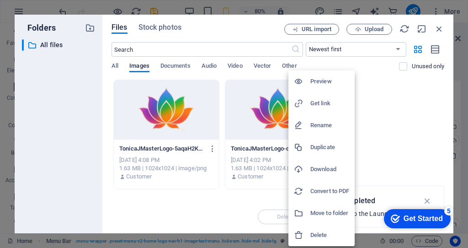
click at [317, 232] on h6 "Delete" at bounding box center [330, 235] width 39 height 11
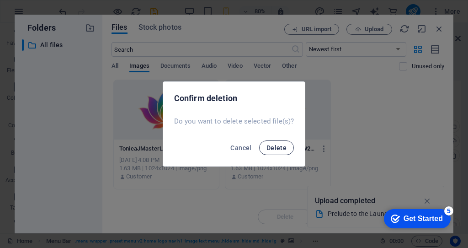
click at [278, 148] on span "Delete" at bounding box center [277, 147] width 20 height 7
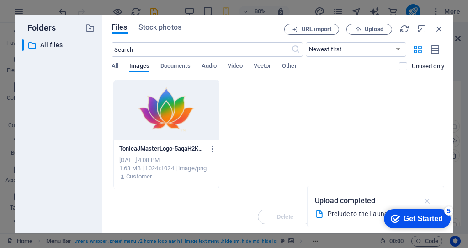
click at [428, 201] on icon "button" at bounding box center [428, 201] width 11 height 10
click at [370, 34] on button "Upload" at bounding box center [370, 29] width 46 height 11
click at [369, 27] on span "Upload" at bounding box center [374, 29] width 19 height 5
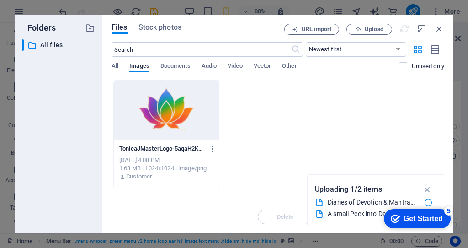
click at [361, 29] on header "Website settings Manage your website settings" at bounding box center [357, 35] width 207 height 24
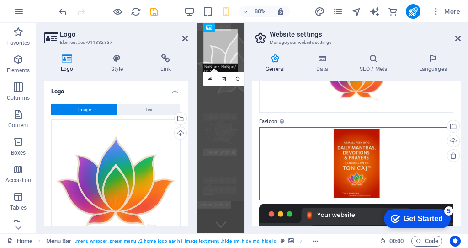
click at [358, 139] on div "Drag files here, click to choose files or select files from Files or our free s…" at bounding box center [356, 163] width 194 height 73
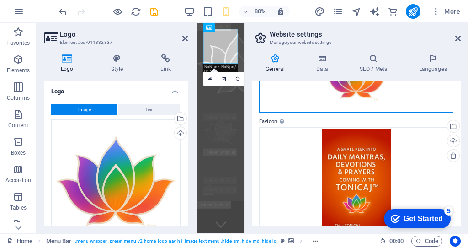
click at [372, 101] on div "Drag files here, click to choose files or select files from Files or our free s…" at bounding box center [356, 75] width 194 height 73
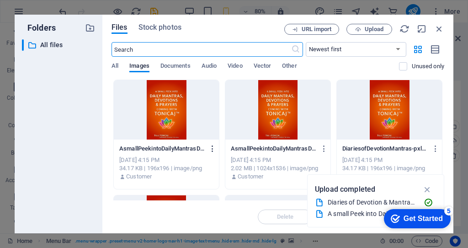
click at [212, 146] on icon "button" at bounding box center [213, 149] width 9 height 8
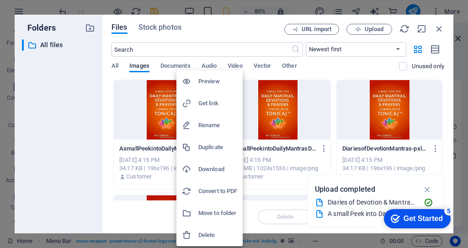
click at [206, 236] on h6 "Delete" at bounding box center [218, 235] width 39 height 11
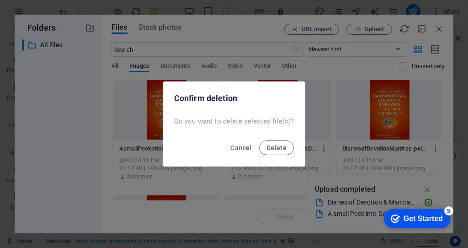
click at [277, 155] on div "Cancel Delete" at bounding box center [234, 150] width 142 height 31
click at [275, 149] on span "Delete" at bounding box center [277, 147] width 20 height 7
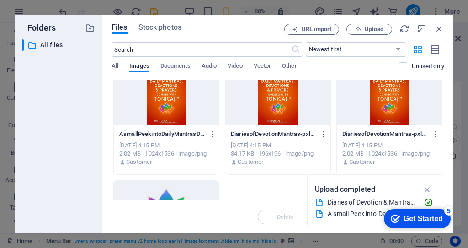
scroll to position [16, 0]
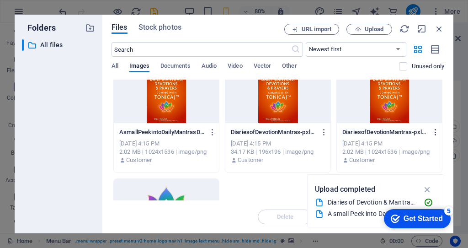
click at [435, 132] on icon "button" at bounding box center [436, 132] width 9 height 8
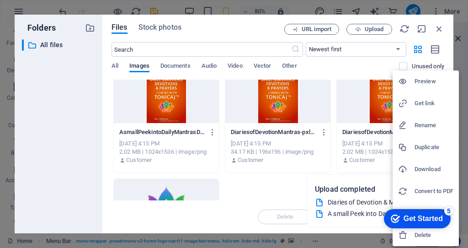
click at [429, 236] on h6 "Delete" at bounding box center [434, 235] width 39 height 11
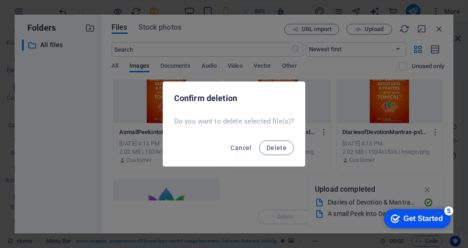
click at [274, 140] on div "Cancel Delete" at bounding box center [234, 150] width 142 height 31
click at [286, 145] on button "Delete" at bounding box center [276, 147] width 35 height 15
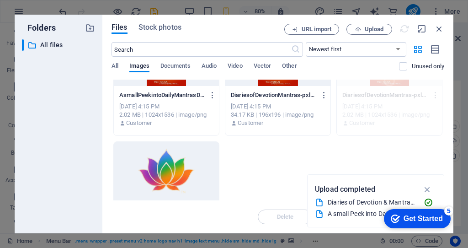
scroll to position [0, 0]
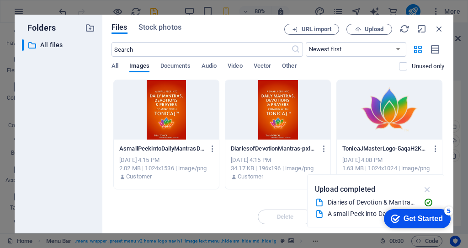
click at [429, 188] on icon "button" at bounding box center [428, 189] width 11 height 10
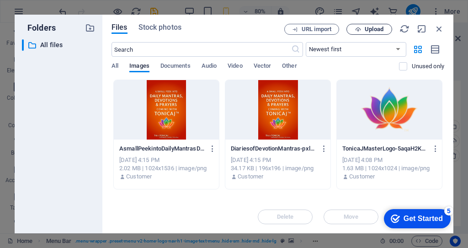
click at [360, 29] on icon "button" at bounding box center [358, 30] width 6 height 6
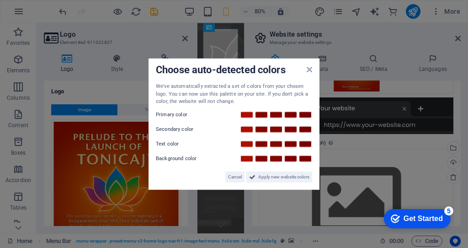
scroll to position [260, 0]
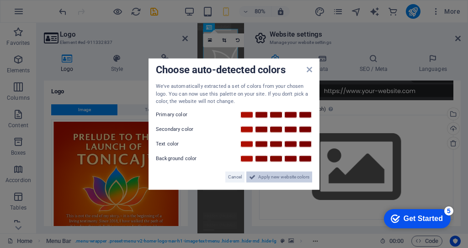
click at [262, 172] on span "Apply new website colors" at bounding box center [283, 176] width 51 height 11
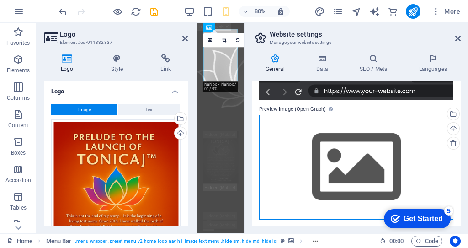
click at [327, 160] on div "Drag files here, click to choose files or select files from Files or our free s…" at bounding box center [356, 167] width 194 height 105
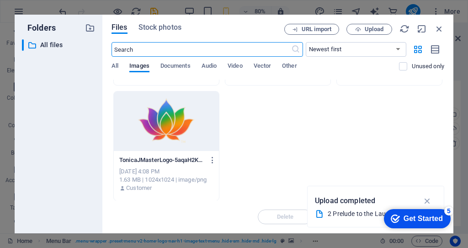
scroll to position [0, 0]
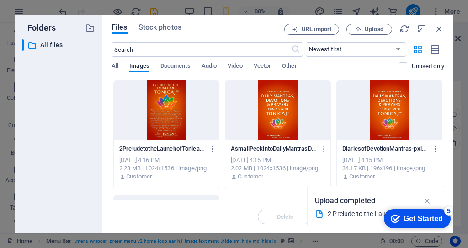
click at [177, 118] on div at bounding box center [166, 109] width 105 height 59
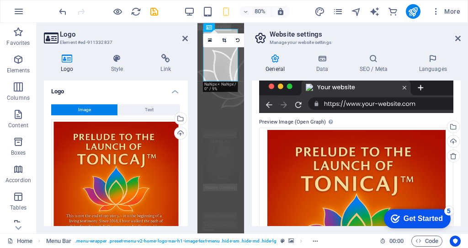
scroll to position [74, 0]
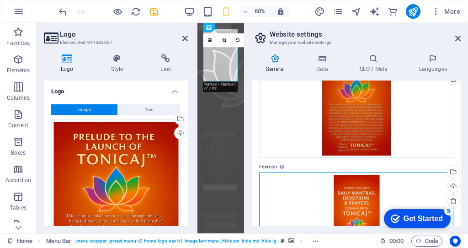
click at [359, 202] on div "Drag files here, click to choose files or select files from Files or our free s…" at bounding box center [356, 208] width 194 height 73
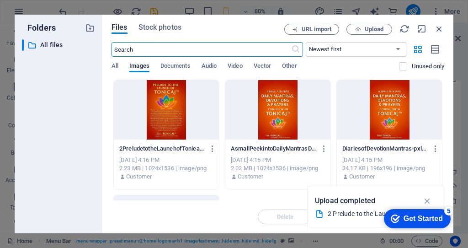
click at [171, 112] on div at bounding box center [166, 109] width 105 height 59
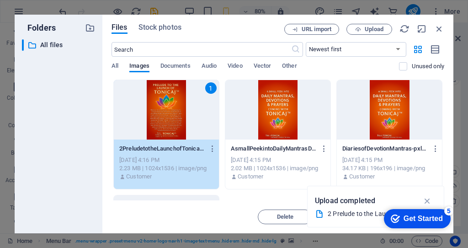
click at [178, 112] on div "1" at bounding box center [166, 109] width 105 height 59
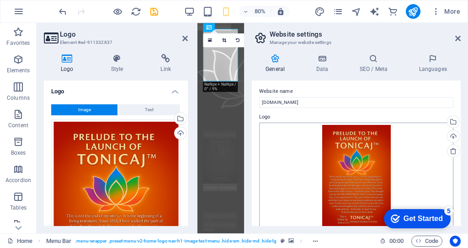
scroll to position [0, 0]
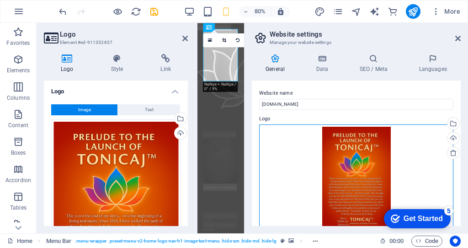
click at [362, 141] on div "Drag files here, click to choose files or select files from Files or our free s…" at bounding box center [356, 177] width 194 height 107
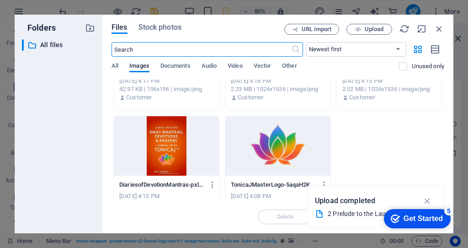
scroll to position [104, 0]
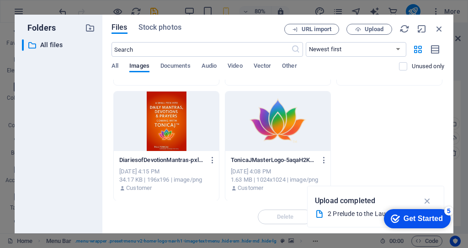
click at [282, 121] on div at bounding box center [278, 120] width 105 height 59
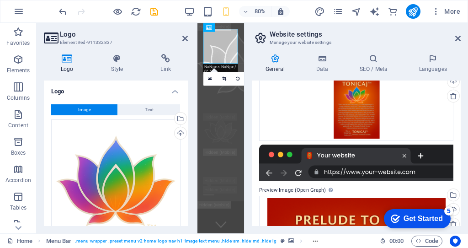
scroll to position [393, 0]
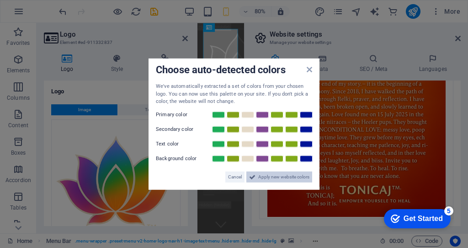
click at [270, 176] on span "Apply new website colors" at bounding box center [283, 176] width 51 height 11
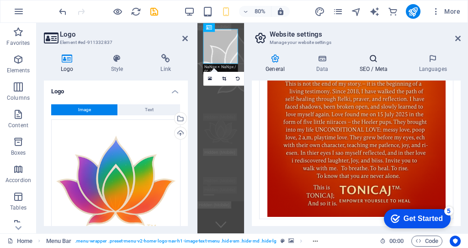
click at [366, 68] on h4 "SEO / Meta" at bounding box center [375, 63] width 59 height 19
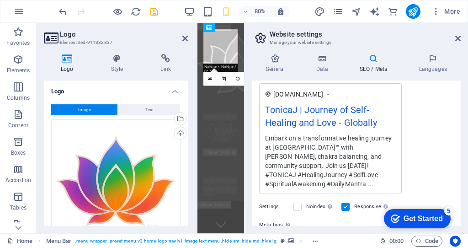
scroll to position [163, 0]
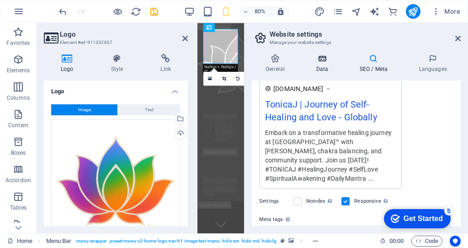
click at [323, 64] on h4 "Data" at bounding box center [323, 63] width 43 height 19
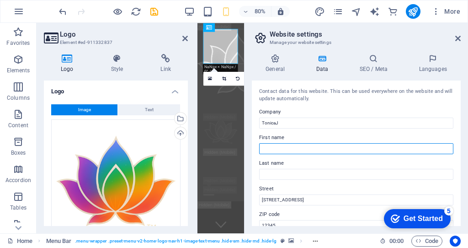
click at [314, 146] on input "First name" at bounding box center [356, 148] width 194 height 11
type input "Heal"
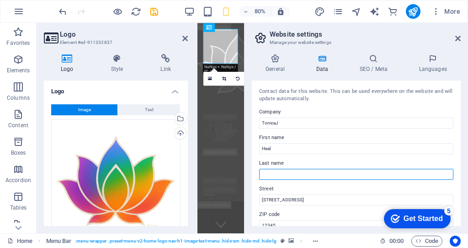
click at [300, 171] on input "Last name" at bounding box center [356, 174] width 194 height 11
type input "Me"
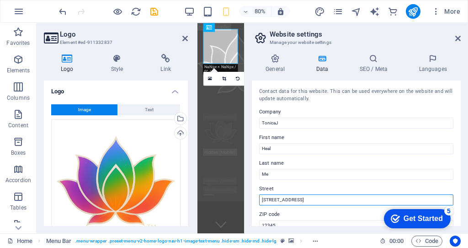
drag, startPoint x: 503, startPoint y: 224, endPoint x: 242, endPoint y: 240, distance: 262.1
drag, startPoint x: 299, startPoint y: 199, endPoint x: 259, endPoint y: 197, distance: 40.3
click at [259, 197] on input "123 Healing Lane" at bounding box center [356, 199] width 194 height 11
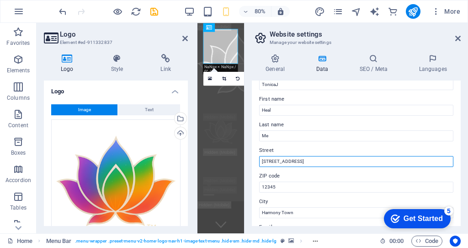
scroll to position [40, 0]
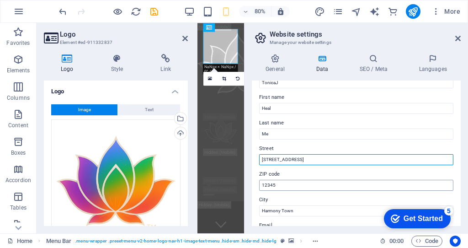
type input "12 Rietpoort Road, Magaliesburg, Gauteng, South Africa"
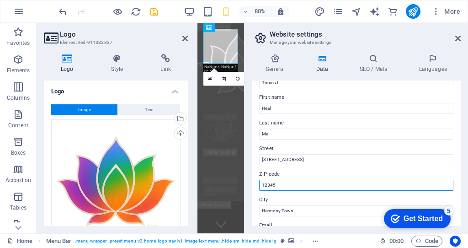
drag, startPoint x: 282, startPoint y: 186, endPoint x: 245, endPoint y: 182, distance: 37.2
click at [245, 182] on aside "Website settings Manage your website settings General Data SEO / Meta Languages…" at bounding box center [356, 128] width 224 height 210
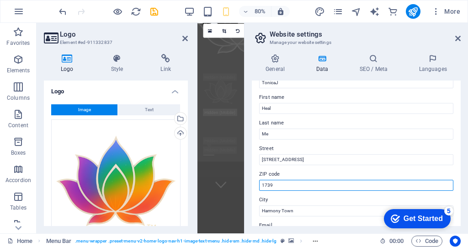
scroll to position [60, 0]
type input "1739"
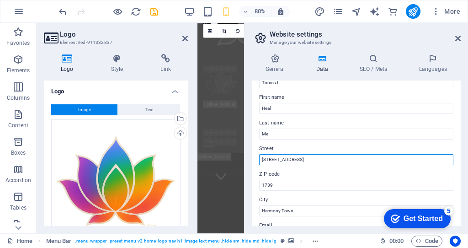
drag, startPoint x: 301, startPoint y: 159, endPoint x: 366, endPoint y: 154, distance: 65.6
click at [366, 154] on input "12 Rietpoort Road, Magaliesburg, Gauteng, South Africa" at bounding box center [356, 159] width 194 height 11
drag, startPoint x: 378, startPoint y: 158, endPoint x: 299, endPoint y: 162, distance: 79.2
click at [299, 162] on input "12 Rietpoort Road, Magaliesburg, Gauteng, South Africa" at bounding box center [356, 159] width 194 height 11
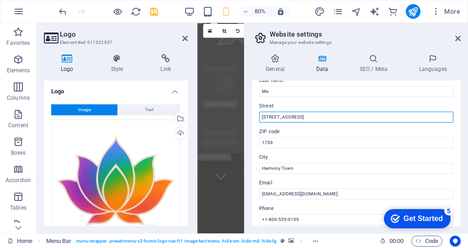
scroll to position [82, 0]
type input "[STREET_ADDRESS]"
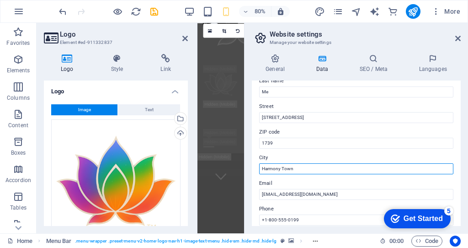
click at [290, 167] on input "Harmony Town" at bounding box center [356, 168] width 194 height 11
type input "Harmonn"
drag, startPoint x: 293, startPoint y: 167, endPoint x: 248, endPoint y: 164, distance: 44.5
click at [248, 164] on div "General Data SEO / Meta Languages Website name tonicaj.com Logo Drag files here…" at bounding box center [357, 140] width 224 height 187
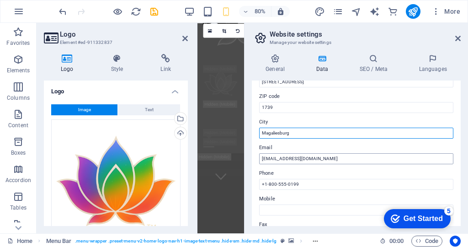
scroll to position [119, 0]
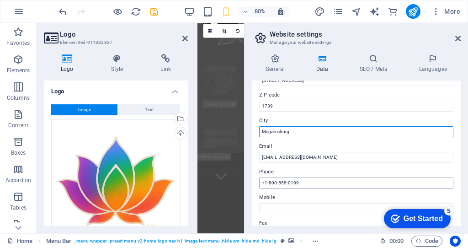
type input "Magaliesburg"
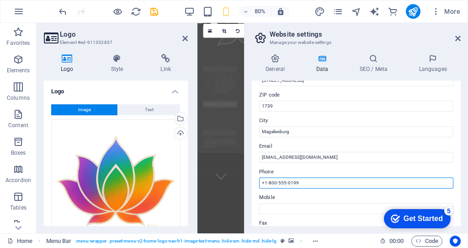
drag, startPoint x: 502, startPoint y: 206, endPoint x: 247, endPoint y: 221, distance: 255.3
drag, startPoint x: 304, startPoint y: 183, endPoint x: 254, endPoint y: 179, distance: 50.0
click at [254, 179] on div "Contact data for this website. This can be used everywhere on the website and w…" at bounding box center [356, 153] width 209 height 145
type input "+"
type input "X"
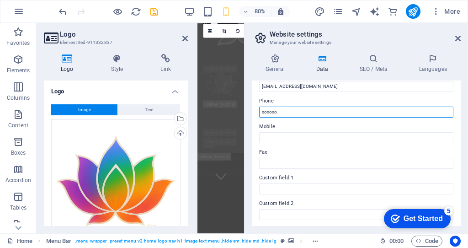
scroll to position [183, 0]
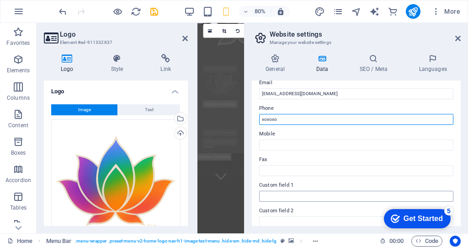
type input "xoxoxo"
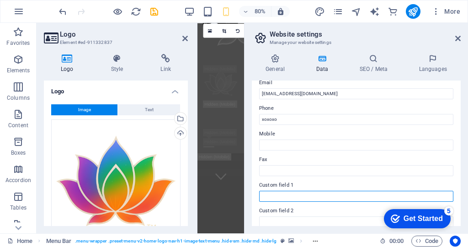
click at [279, 195] on input "Custom field 1" at bounding box center [356, 196] width 194 height 11
type input "WhatsApp"
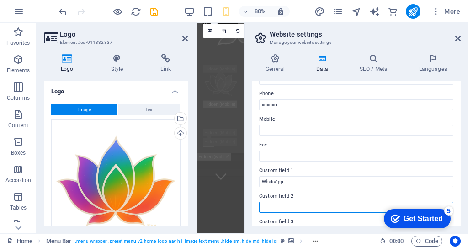
scroll to position [206, 0]
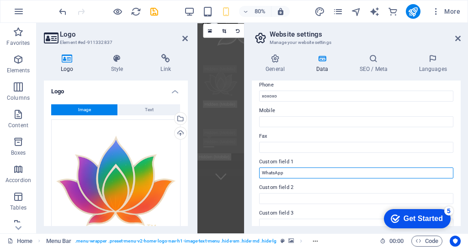
click at [296, 170] on input "WhatsApp" at bounding box center [356, 172] width 194 height 11
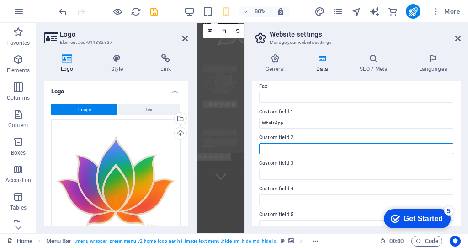
scroll to position [256, 0]
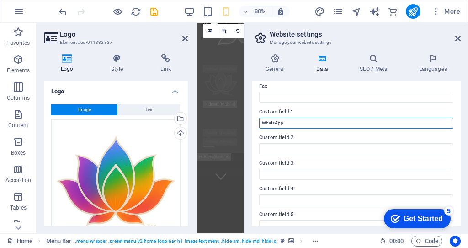
click at [294, 123] on input "WhatsApp" at bounding box center [356, 123] width 194 height 11
drag, startPoint x: 280, startPoint y: 123, endPoint x: 260, endPoint y: 123, distance: 19.7
click at [262, 123] on input "WhatsApp" at bounding box center [356, 123] width 194 height 11
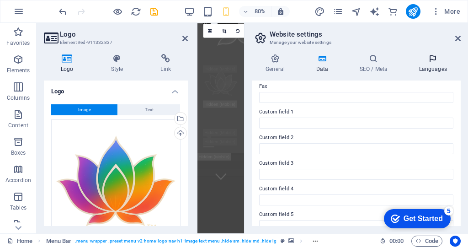
click at [412, 59] on icon at bounding box center [433, 58] width 56 height 9
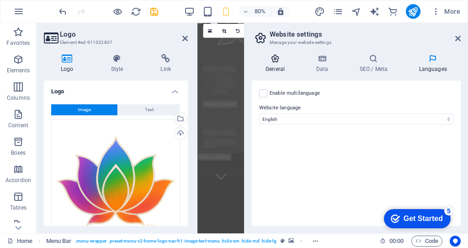
click at [280, 65] on h4 "General" at bounding box center [277, 63] width 50 height 19
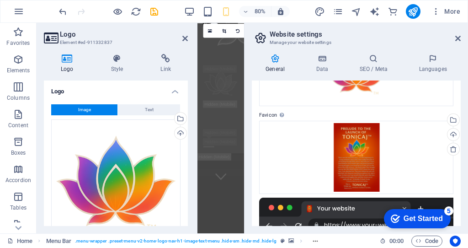
scroll to position [0, 0]
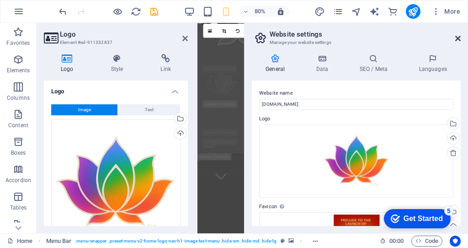
drag, startPoint x: 457, startPoint y: 36, endPoint x: 325, endPoint y: 16, distance: 134.1
click at [457, 36] on icon at bounding box center [458, 38] width 5 height 7
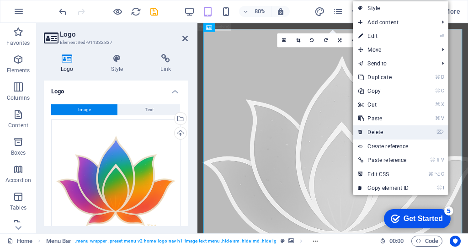
click at [384, 133] on link "⌦ Delete" at bounding box center [383, 132] width 61 height 14
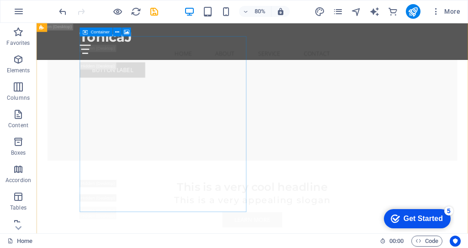
scroll to position [1700, 0]
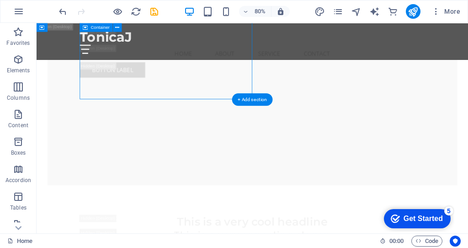
scroll to position [1637, 0]
click at [22, 66] on span "Elements" at bounding box center [18, 65] width 37 height 22
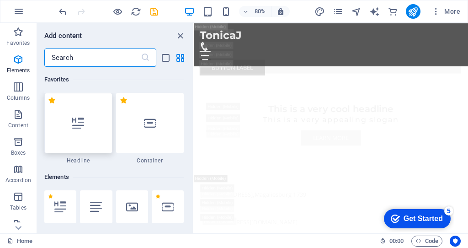
click at [21, 65] on span "Elements" at bounding box center [18, 65] width 37 height 22
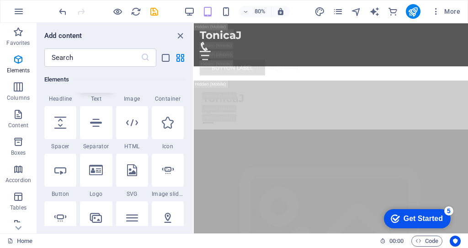
scroll to position [132, 0]
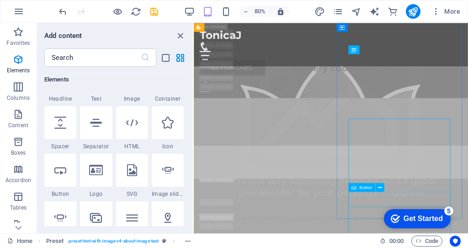
scroll to position [1721, 0]
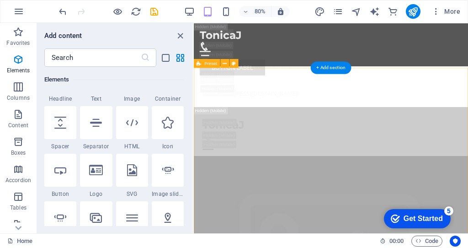
scroll to position [1696, 0]
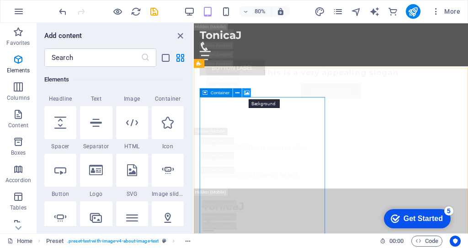
click at [247, 92] on icon at bounding box center [246, 93] width 5 height 8
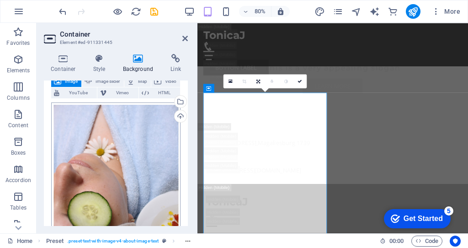
scroll to position [63, 0]
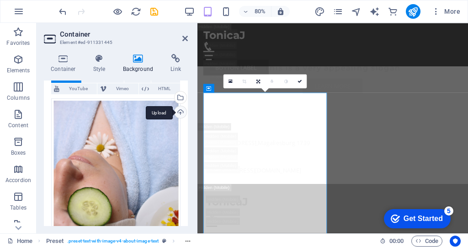
click at [176, 113] on div "Upload" at bounding box center [180, 113] width 14 height 14
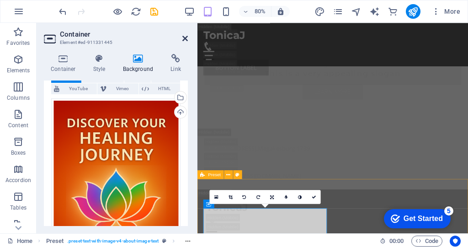
click at [185, 39] on icon at bounding box center [185, 38] width 5 height 7
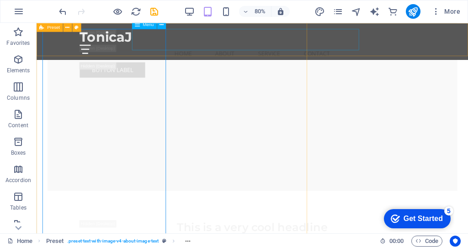
click at [221, 50] on nav "Home About Service Contact" at bounding box center [307, 61] width 432 height 22
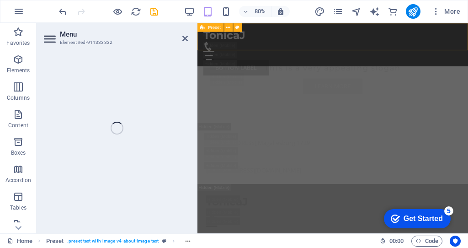
scroll to position [2172, 0]
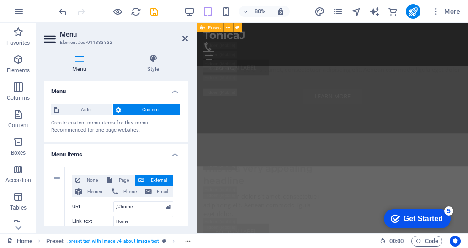
click at [183, 38] on icon at bounding box center [185, 38] width 5 height 7
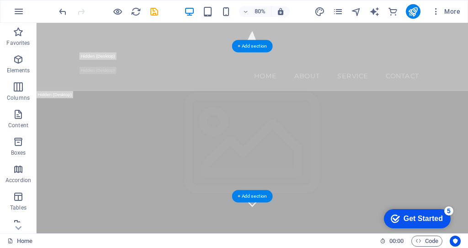
scroll to position [37, 0]
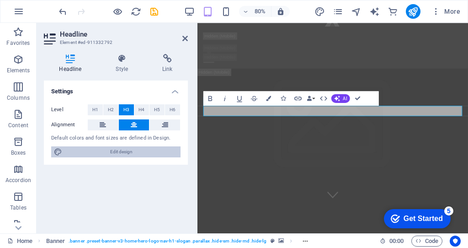
click at [125, 153] on span "Edit design" at bounding box center [121, 151] width 113 height 11
select select "px"
select select "700"
select select "px"
select select "rem"
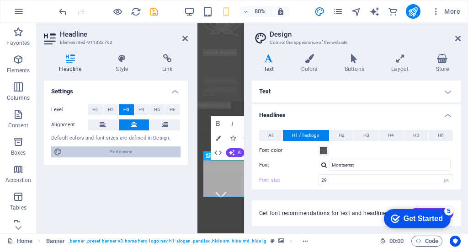
type input "23"
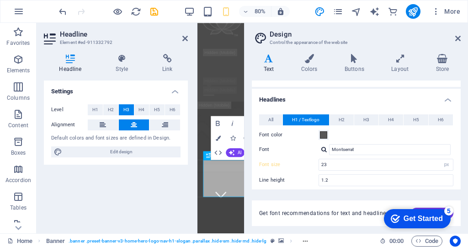
scroll to position [0, 0]
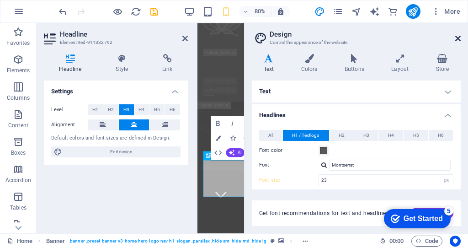
drag, startPoint x: 457, startPoint y: 36, endPoint x: 324, endPoint y: 16, distance: 134.2
click at [457, 36] on icon at bounding box center [458, 38] width 5 height 7
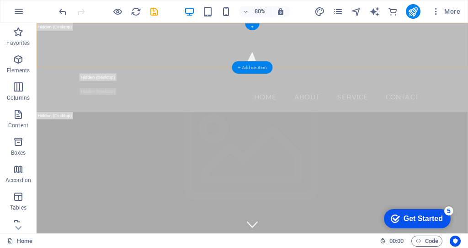
click at [254, 61] on div "+ Add section" at bounding box center [252, 67] width 41 height 12
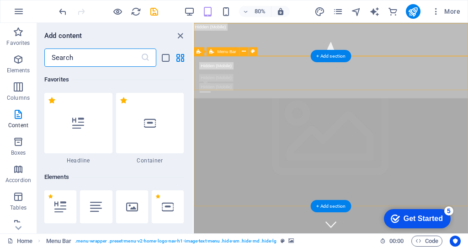
scroll to position [1601, 0]
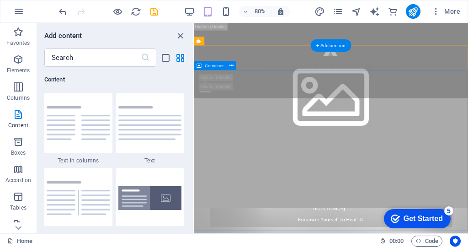
scroll to position [443, 0]
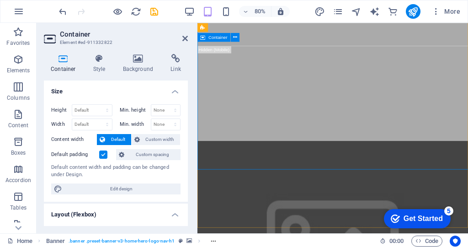
scroll to position [478, 0]
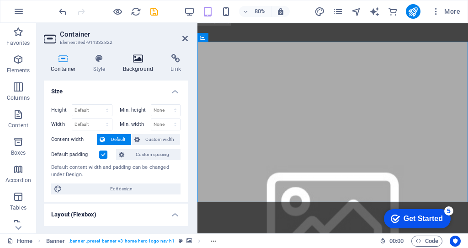
click at [132, 64] on h4 "Background" at bounding box center [140, 63] width 48 height 19
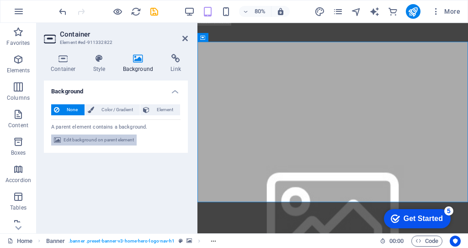
click at [105, 137] on span "Edit background on parent element" at bounding box center [99, 139] width 70 height 11
select select "ms"
select select "s"
select select "progressive"
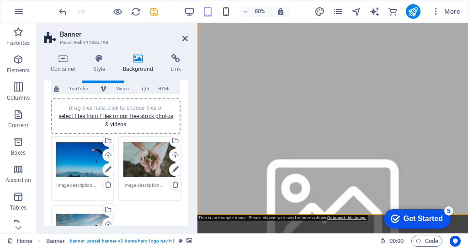
scroll to position [63, 0]
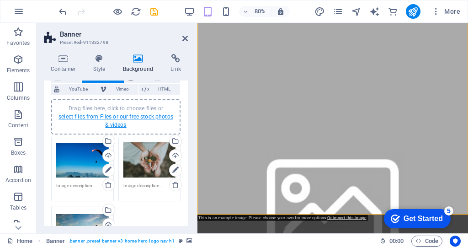
click at [95, 116] on link "select files from Files or our free stock photos & videos" at bounding box center [116, 120] width 115 height 15
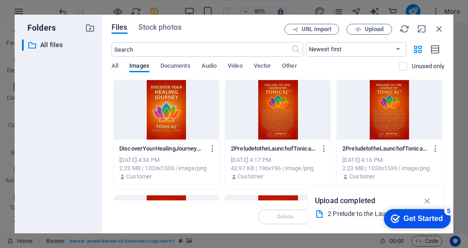
scroll to position [845, 0]
click at [360, 31] on icon "button" at bounding box center [358, 30] width 6 height 6
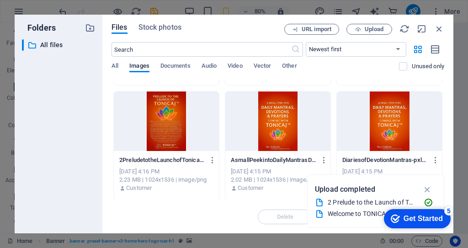
scroll to position [0, 0]
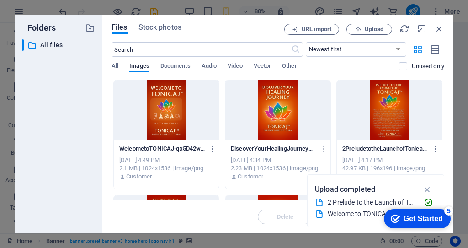
click at [160, 108] on div at bounding box center [166, 109] width 105 height 59
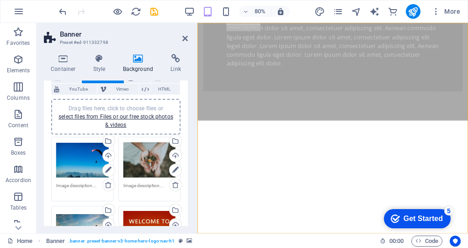
scroll to position [471, 0]
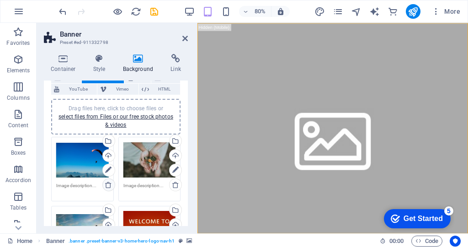
click at [108, 185] on icon at bounding box center [108, 184] width 7 height 7
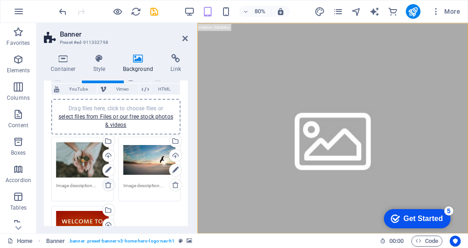
click at [106, 183] on icon at bounding box center [108, 184] width 7 height 7
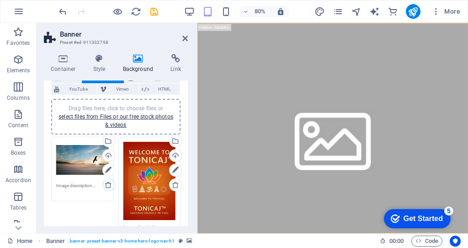
click at [110, 181] on icon at bounding box center [108, 184] width 7 height 7
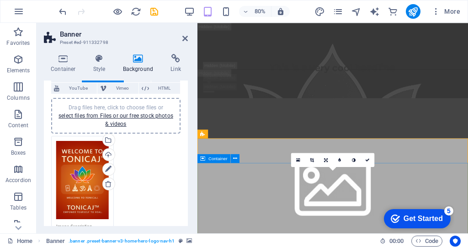
scroll to position [286, 0]
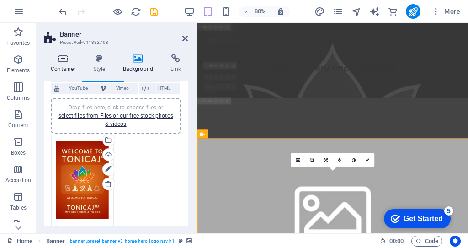
click at [75, 66] on h4 "Container" at bounding box center [65, 63] width 43 height 19
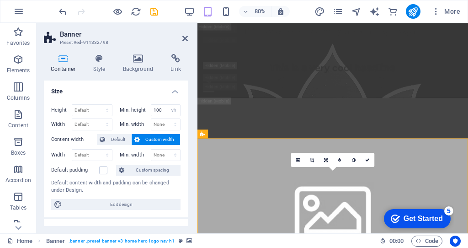
click at [160, 140] on span "Custom width" at bounding box center [160, 139] width 35 height 11
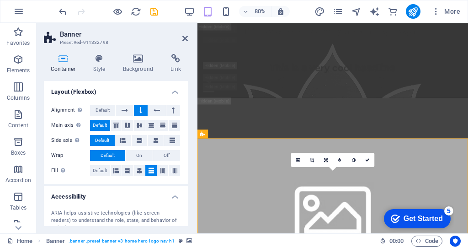
scroll to position [139, 0]
click at [138, 169] on icon at bounding box center [139, 170] width 5 height 11
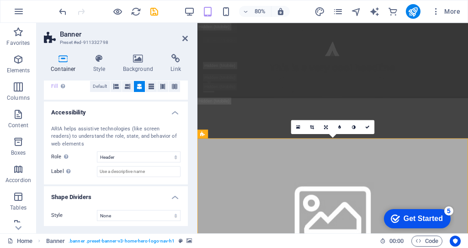
scroll to position [223, 0]
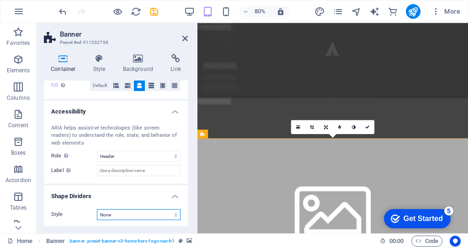
click at [145, 212] on select "None Triangle Square Diagonal Polygon 1 Polygon 2 Zigzag Multiple Zigzags Waves…" at bounding box center [139, 214] width 84 height 11
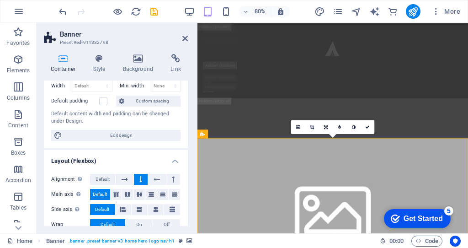
scroll to position [66, 0]
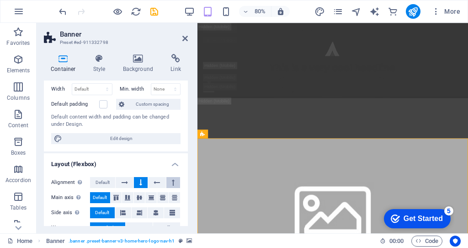
click at [172, 178] on icon at bounding box center [173, 182] width 3 height 11
click at [141, 180] on button at bounding box center [141, 182] width 14 height 11
click at [143, 64] on h4 "Background" at bounding box center [140, 63] width 48 height 19
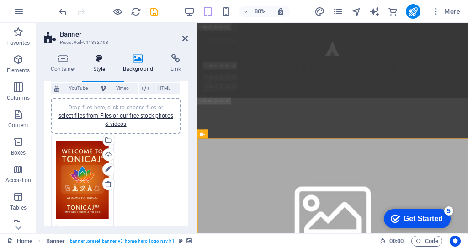
click at [97, 64] on h4 "Style" at bounding box center [101, 63] width 30 height 19
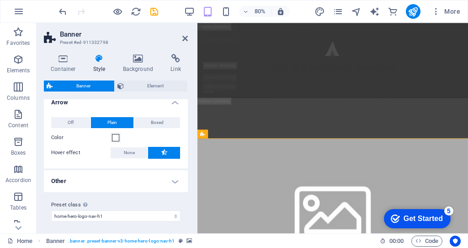
scroll to position [0, 0]
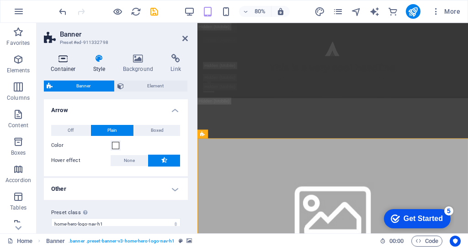
click at [58, 64] on h4 "Container" at bounding box center [65, 63] width 43 height 19
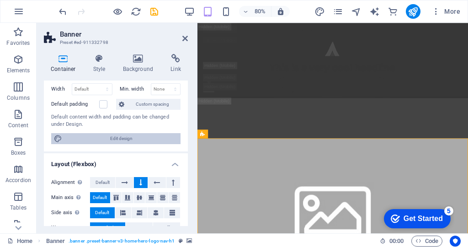
click at [120, 141] on span "Edit design" at bounding box center [121, 138] width 113 height 11
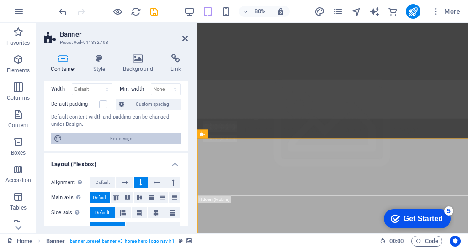
select select "rem"
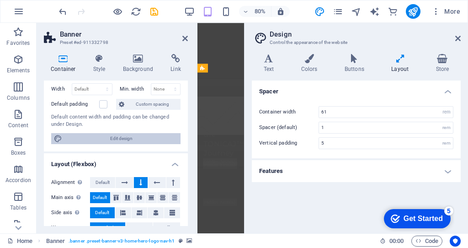
scroll to position [783, 0]
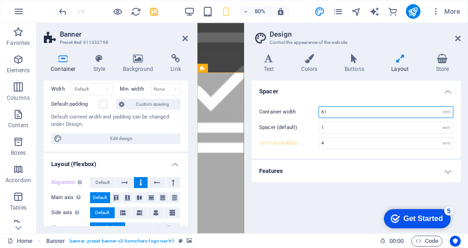
drag, startPoint x: 336, startPoint y: 112, endPoint x: 282, endPoint y: 108, distance: 54.6
click at [282, 109] on div "Container width 61 rem px" at bounding box center [356, 112] width 194 height 12
type input "80"
click at [428, 173] on h4 "Features" at bounding box center [356, 171] width 209 height 22
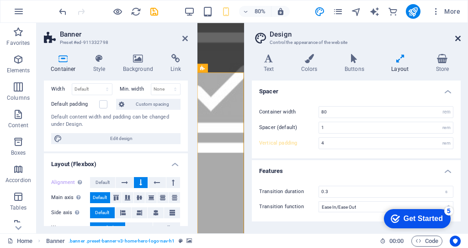
click at [458, 41] on icon at bounding box center [458, 38] width 5 height 7
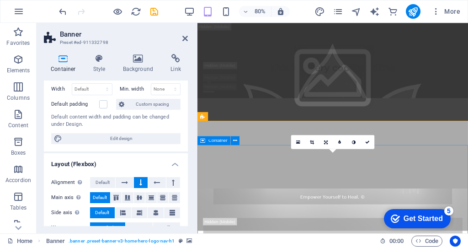
scroll to position [308, 0]
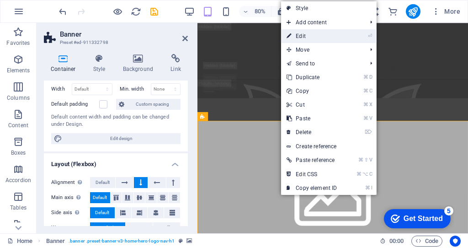
click at [349, 39] on li "⏎ Edit" at bounding box center [329, 36] width 96 height 14
click at [348, 40] on li "⏎ Edit" at bounding box center [329, 36] width 96 height 14
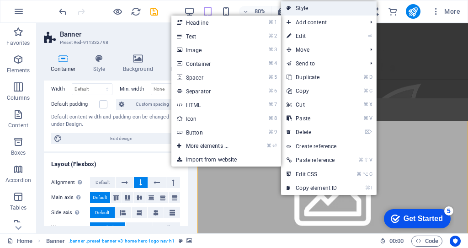
click at [323, 11] on link "Style" at bounding box center [329, 8] width 96 height 14
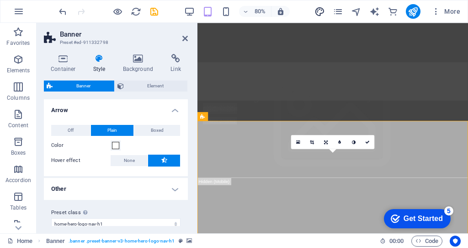
select select "rem"
select select "ease-in-out"
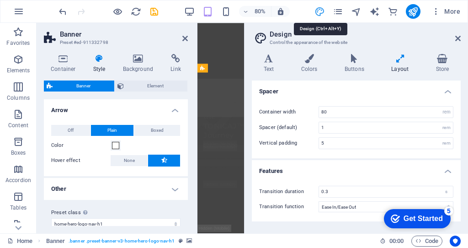
scroll to position [783, 0]
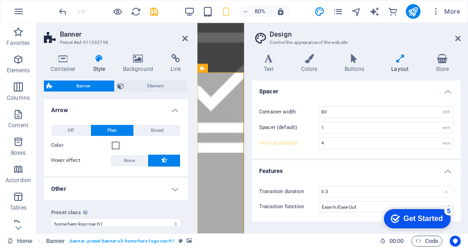
click at [186, 40] on icon at bounding box center [185, 38] width 5 height 7
click at [461, 38] on aside "Design Control the appearance of the website Variants Text Colors Buttons Layou…" at bounding box center [356, 128] width 224 height 210
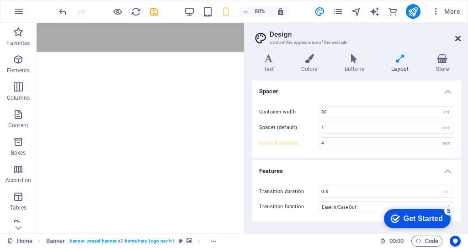
click at [461, 38] on icon at bounding box center [458, 38] width 5 height 7
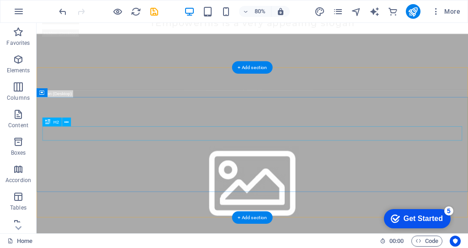
scroll to position [0, 0]
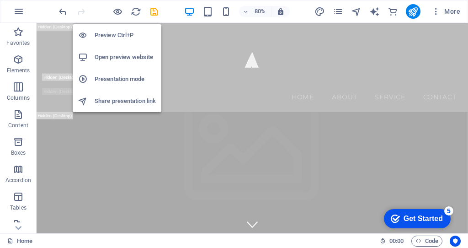
click at [113, 55] on h6 "Open preview website" at bounding box center [125, 57] width 61 height 11
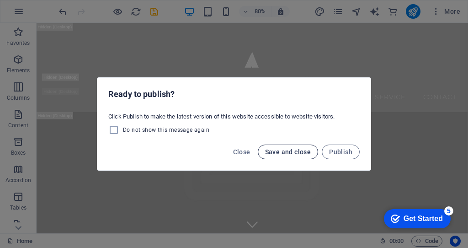
click at [268, 150] on span "Save and close" at bounding box center [288, 151] width 46 height 7
